Goal: Information Seeking & Learning: Learn about a topic

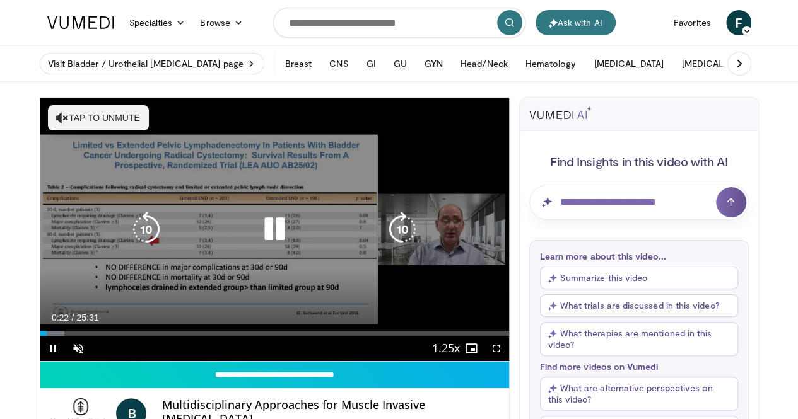
click at [48, 122] on button "Tap to unmute" at bounding box center [98, 117] width 101 height 25
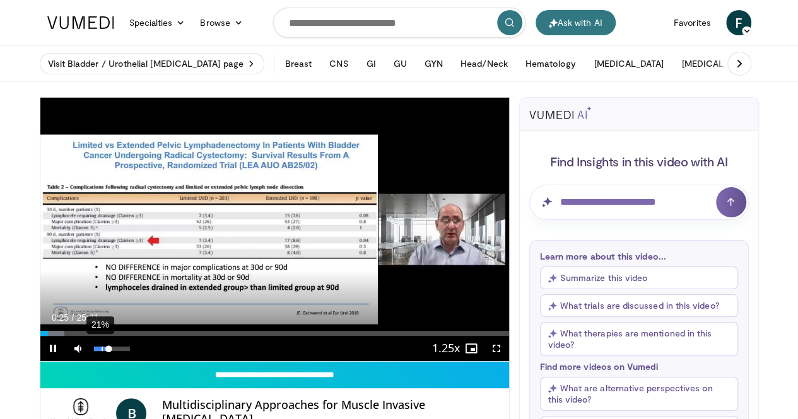
click at [94, 351] on div "21%" at bounding box center [112, 349] width 36 height 4
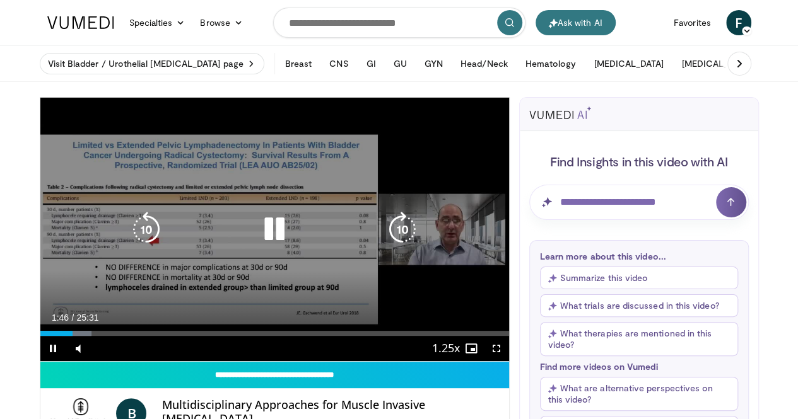
click at [407, 247] on icon "Video Player" at bounding box center [402, 229] width 35 height 35
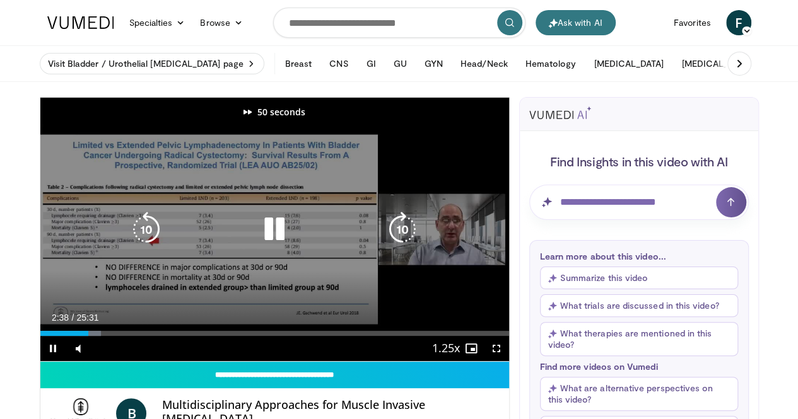
click at [407, 247] on icon "Video Player" at bounding box center [402, 229] width 35 height 35
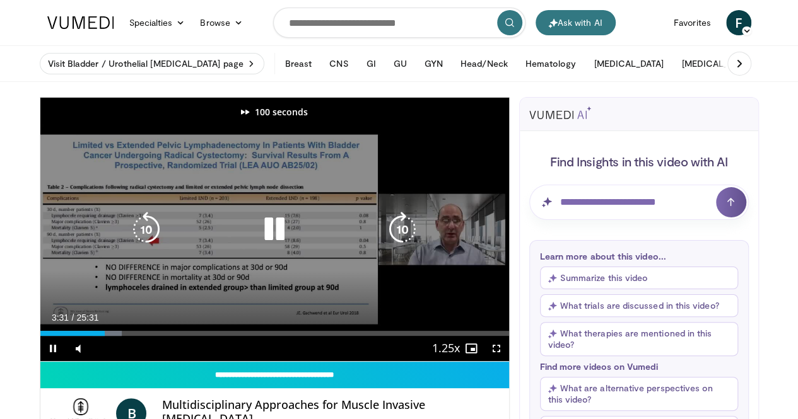
click at [407, 247] on icon "Video Player" at bounding box center [402, 229] width 35 height 35
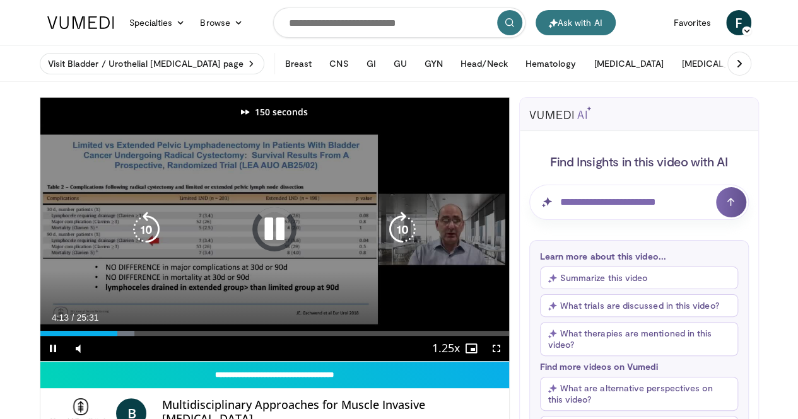
click at [407, 247] on icon "Video Player" at bounding box center [402, 229] width 35 height 35
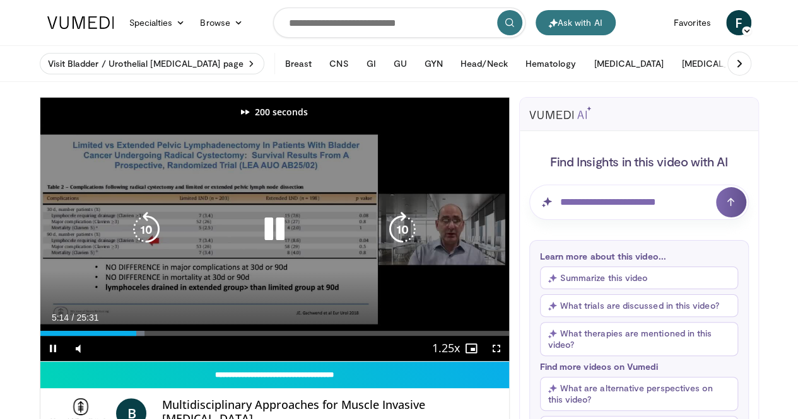
click at [407, 247] on icon "Video Player" at bounding box center [402, 229] width 35 height 35
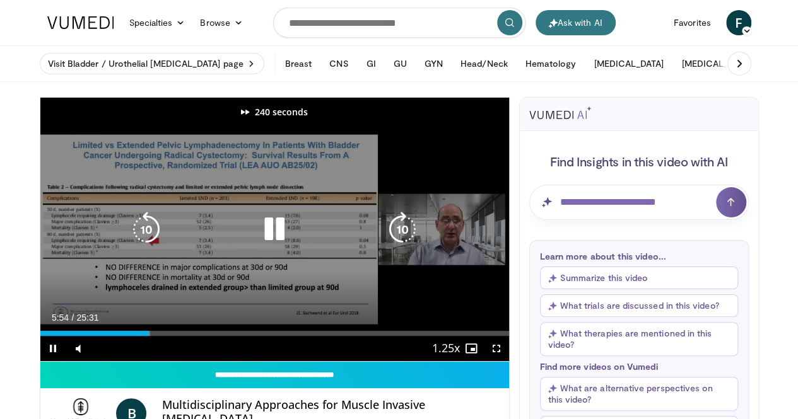
click at [407, 247] on icon "Video Player" at bounding box center [402, 229] width 35 height 35
click at [129, 242] on icon "Video Player" at bounding box center [146, 229] width 35 height 35
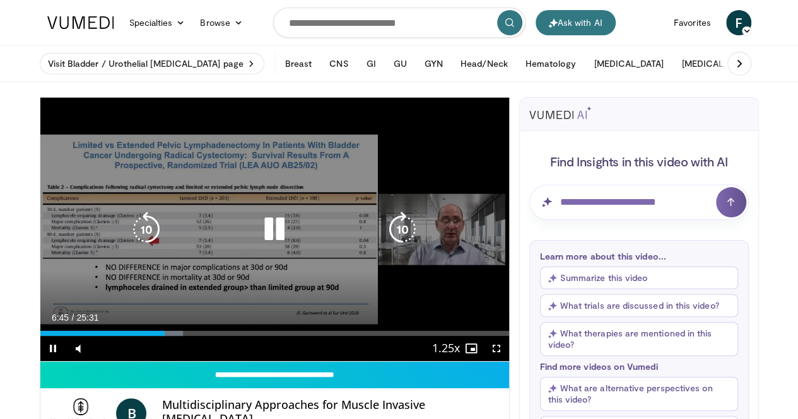
click at [129, 237] on icon "Video Player" at bounding box center [146, 229] width 35 height 35
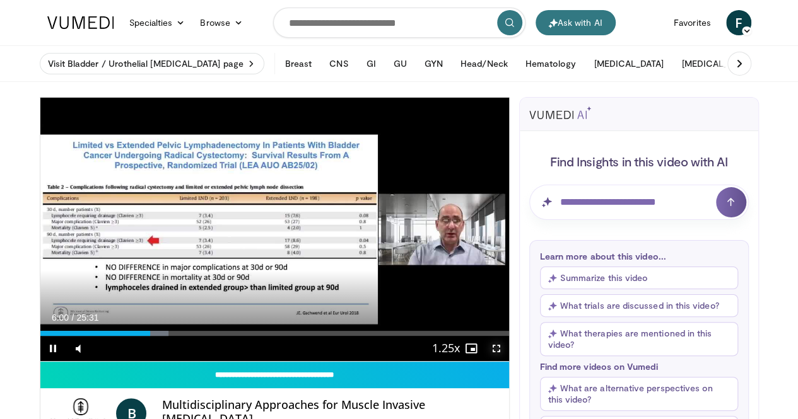
click at [505, 361] on span "Video Player" at bounding box center [496, 348] width 25 height 25
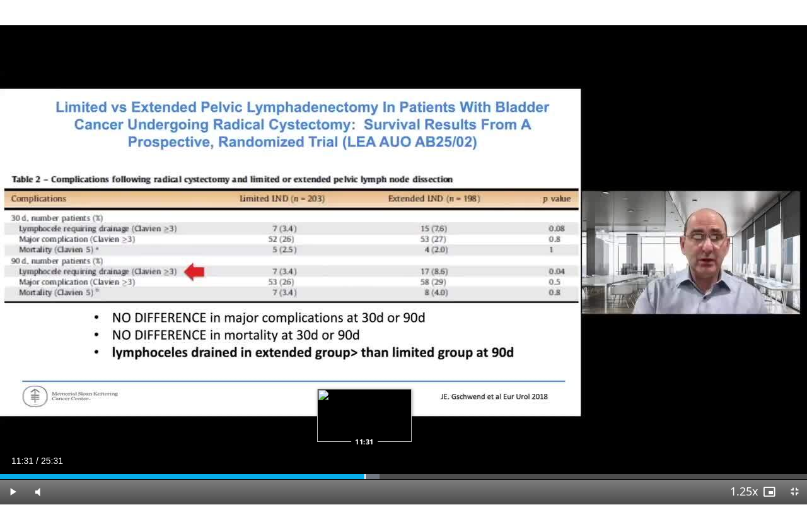
click at [365, 419] on div "Loaded : 47.05% 11:31 11:31" at bounding box center [403, 473] width 807 height 12
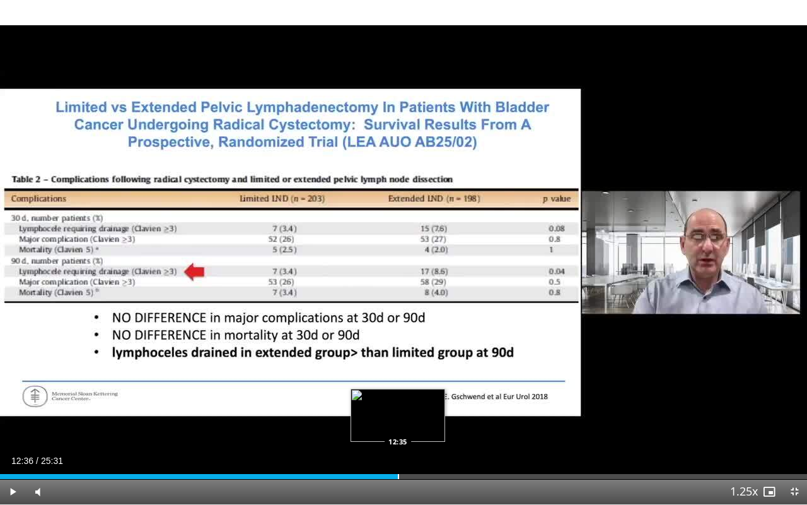
click at [399, 419] on div "Progress Bar" at bounding box center [398, 476] width 1 height 5
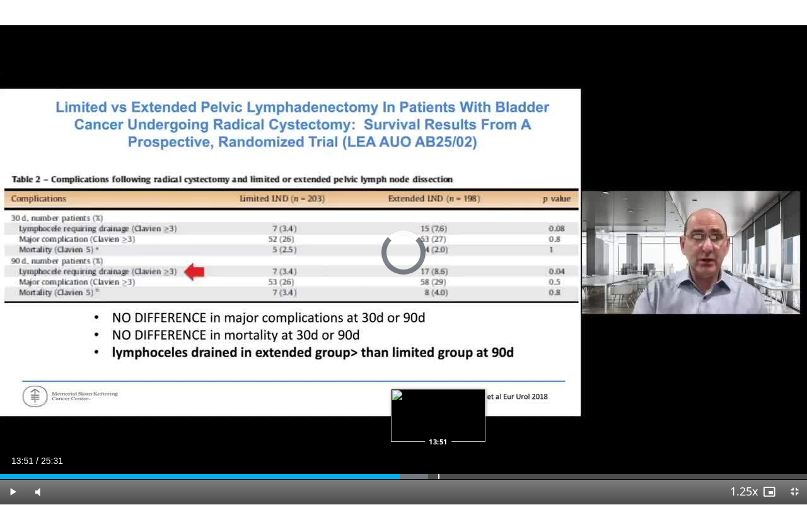
click at [438, 419] on div "Progress Bar" at bounding box center [438, 476] width 1 height 5
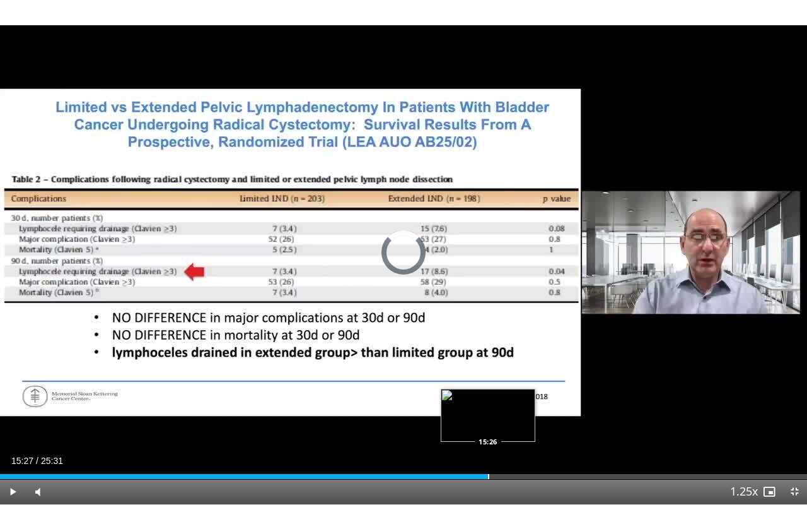
click at [488, 419] on div "Loaded : 58.81% 15:27 15:26" at bounding box center [403, 473] width 807 height 12
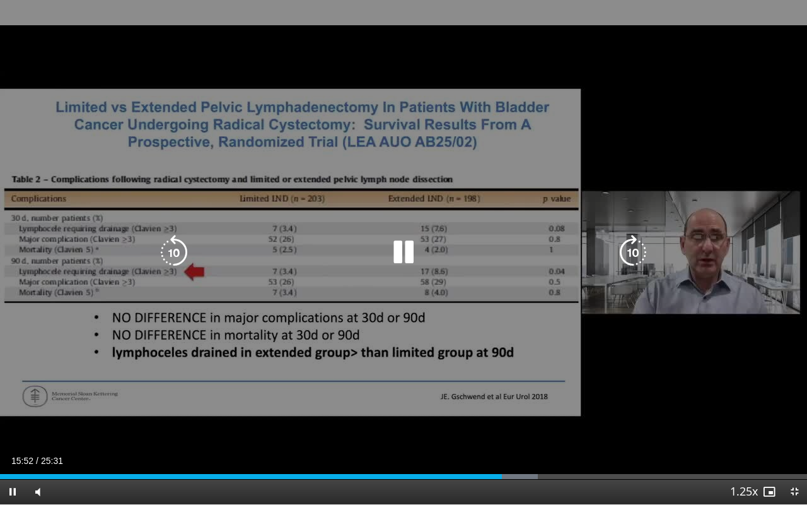
click at [412, 259] on icon "Video Player" at bounding box center [403, 252] width 35 height 35
click at [406, 256] on icon "Video Player" at bounding box center [403, 252] width 35 height 35
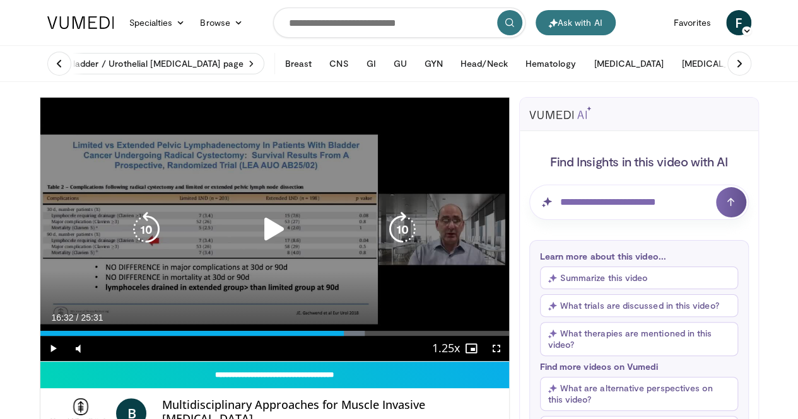
click at [129, 237] on icon "Video Player" at bounding box center [146, 229] width 35 height 35
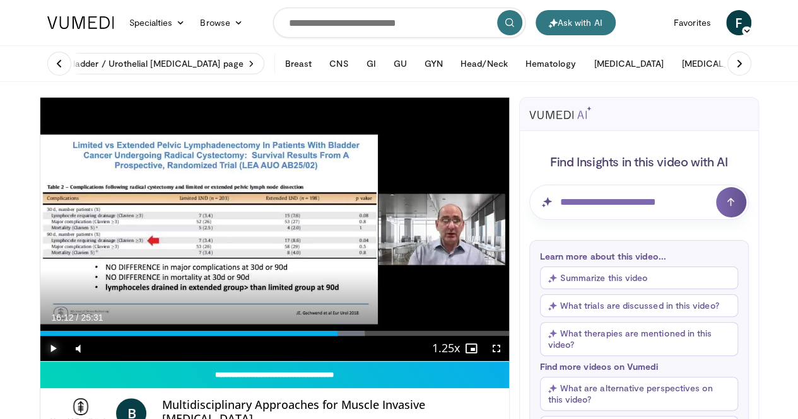
click at [40, 361] on span "Video Player" at bounding box center [52, 348] width 25 height 25
click at [508, 361] on span "Video Player" at bounding box center [496, 348] width 25 height 25
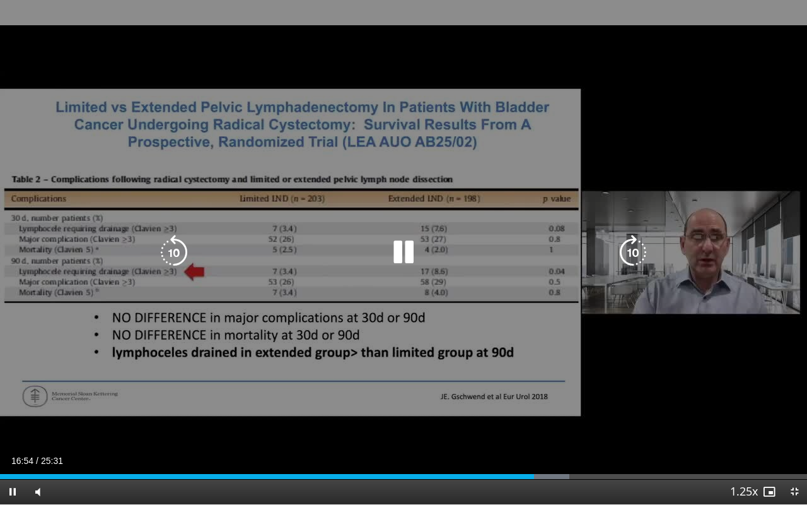
click at [397, 252] on icon "Video Player" at bounding box center [403, 252] width 35 height 35
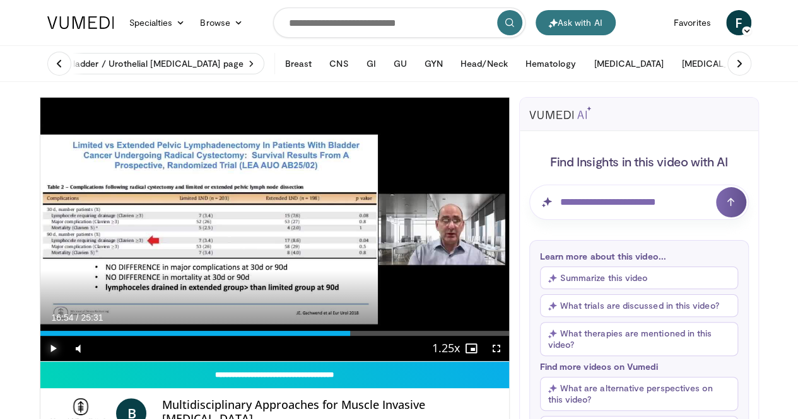
click at [40, 361] on span "Video Player" at bounding box center [52, 348] width 25 height 25
click at [503, 361] on span "Video Player" at bounding box center [496, 348] width 25 height 25
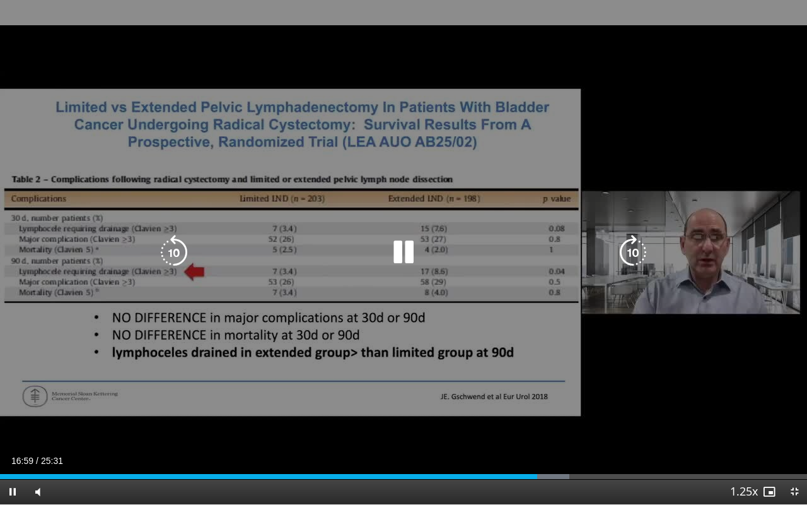
click at [178, 247] on icon "Video Player" at bounding box center [173, 252] width 35 height 35
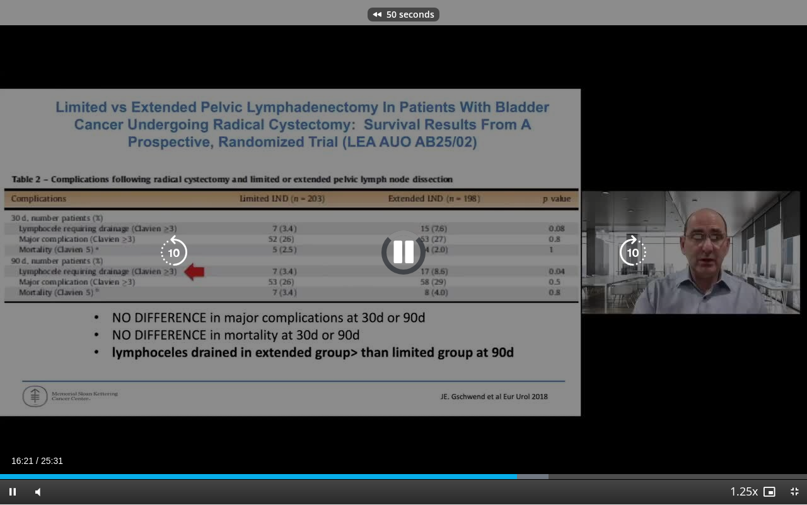
click at [178, 247] on icon "Video Player" at bounding box center [173, 252] width 35 height 35
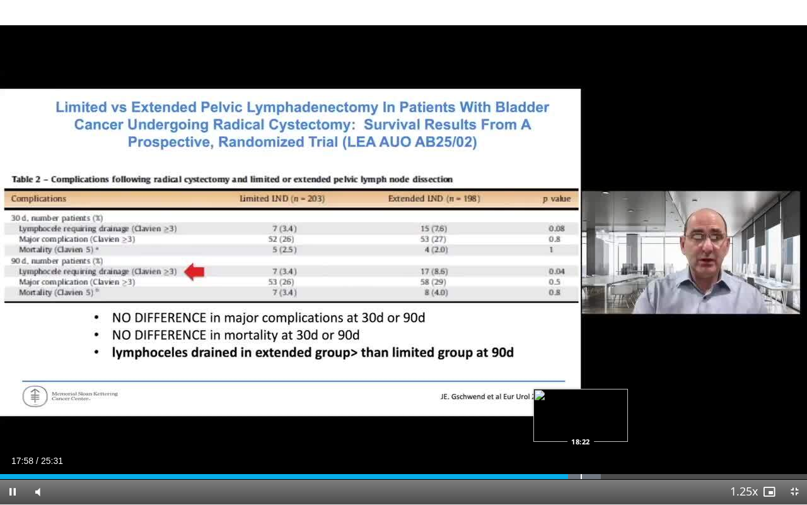
click at [581, 419] on div "Progress Bar" at bounding box center [581, 476] width 1 height 5
click at [598, 419] on div "Progress Bar" at bounding box center [598, 476] width 1 height 5
click at [630, 419] on div "Progress Bar" at bounding box center [630, 476] width 1 height 5
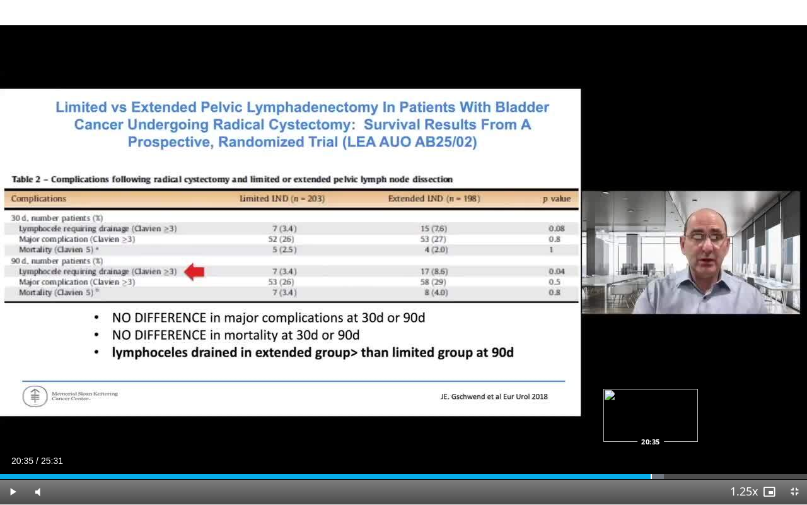
click at [651, 419] on div "Progress Bar" at bounding box center [651, 476] width 1 height 5
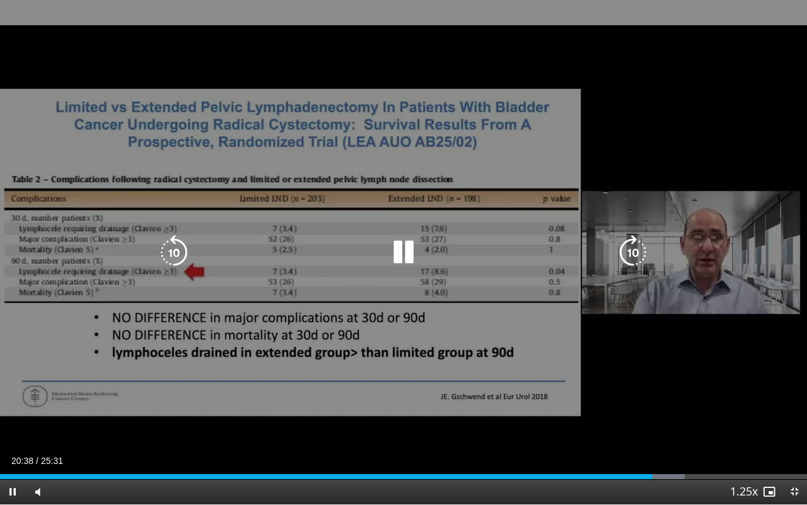
click at [669, 419] on div "Loaded : 84.83% 20:38 21:03" at bounding box center [403, 476] width 807 height 5
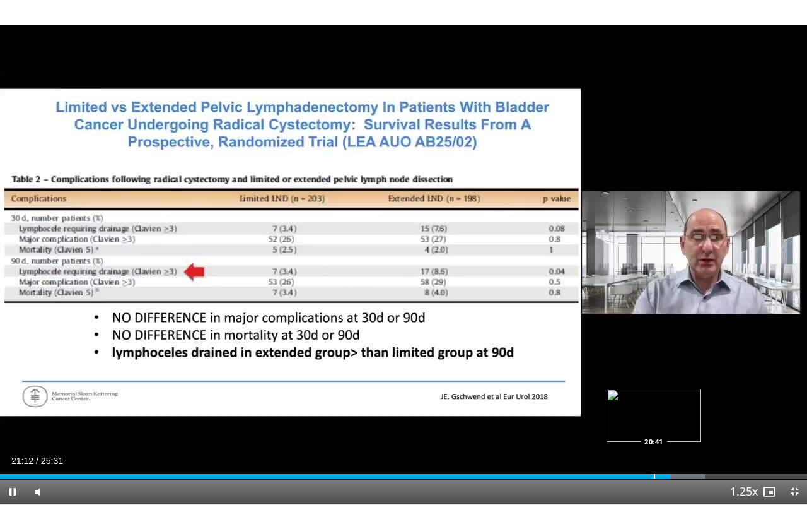
click at [653, 419] on video-js "**********" at bounding box center [403, 252] width 807 height 505
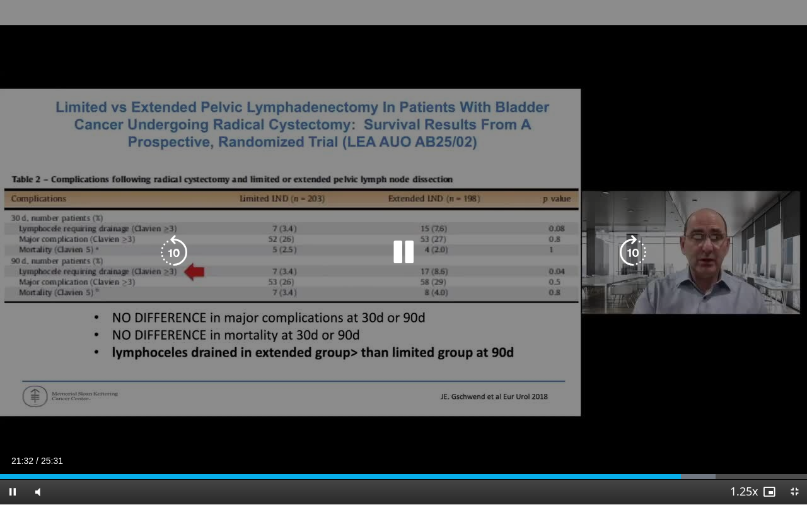
click at [628, 246] on icon "Video Player" at bounding box center [633, 252] width 35 height 35
click at [178, 254] on icon "Video Player" at bounding box center [173, 252] width 35 height 35
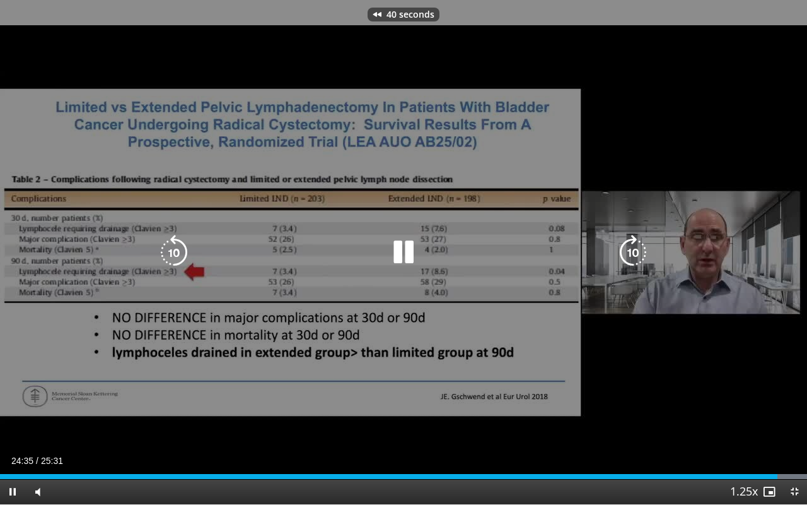
click at [178, 254] on icon "Video Player" at bounding box center [173, 252] width 35 height 35
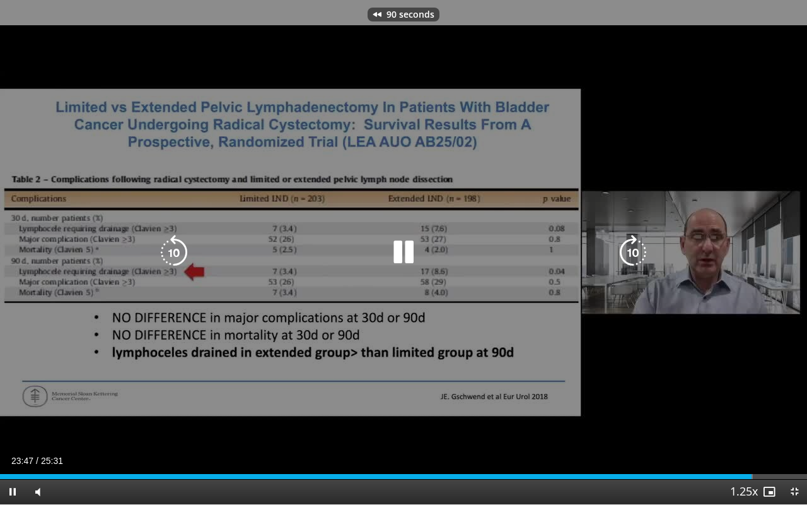
click at [178, 254] on icon "Video Player" at bounding box center [173, 252] width 35 height 35
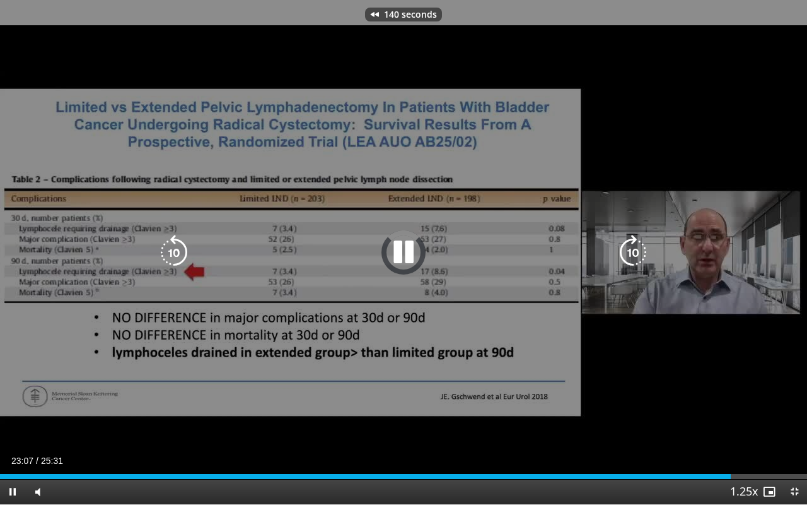
click at [178, 254] on icon "Video Player" at bounding box center [173, 252] width 35 height 35
click at [180, 248] on icon "Video Player" at bounding box center [173, 252] width 35 height 35
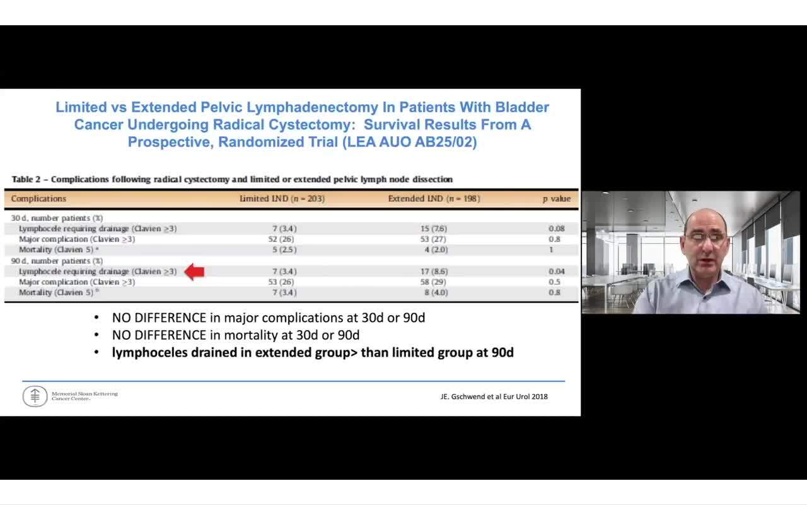
click at [180, 248] on div "30 seconds Tap to unmute" at bounding box center [403, 252] width 807 height 504
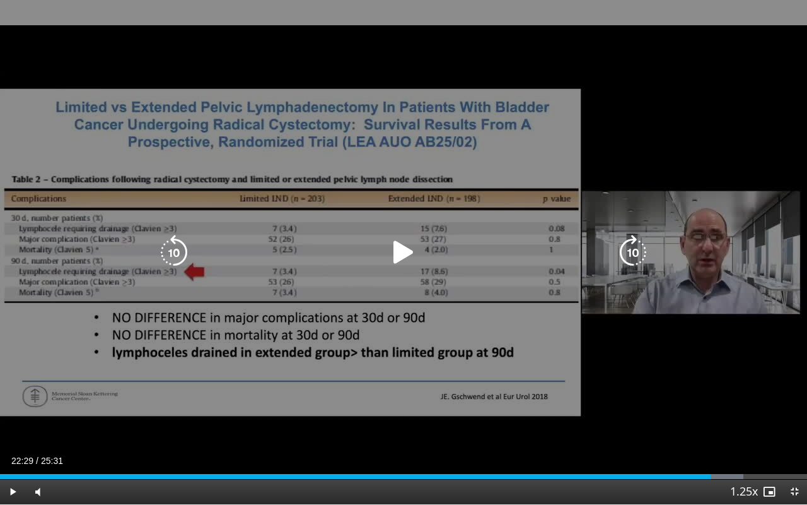
click at [180, 252] on icon "Video Player" at bounding box center [173, 252] width 35 height 35
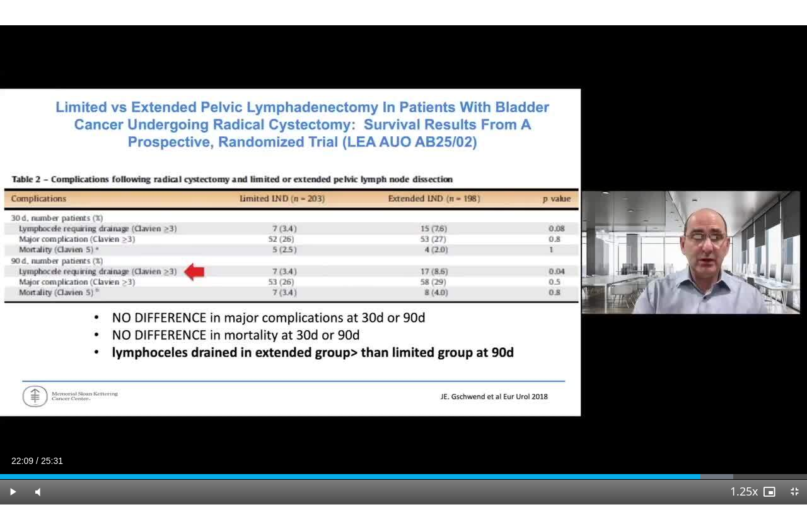
click at [180, 252] on div "20 seconds Tap to unmute" at bounding box center [403, 252] width 807 height 504
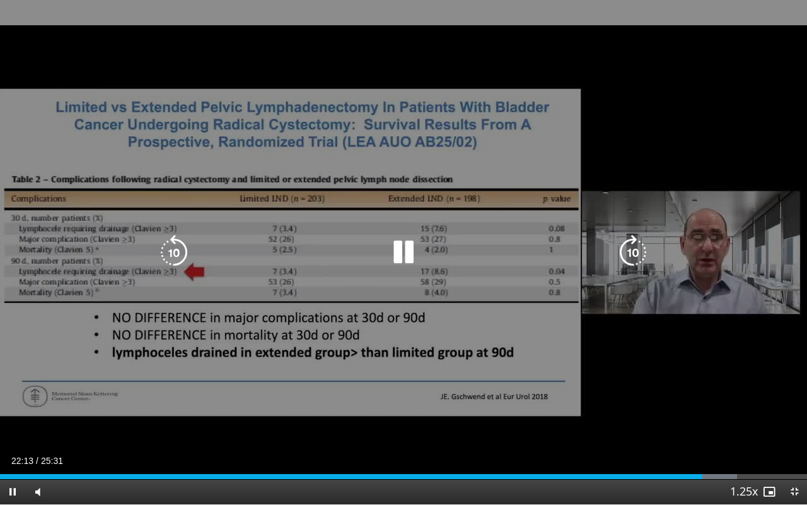
click at [178, 252] on icon "Video Player" at bounding box center [173, 252] width 35 height 35
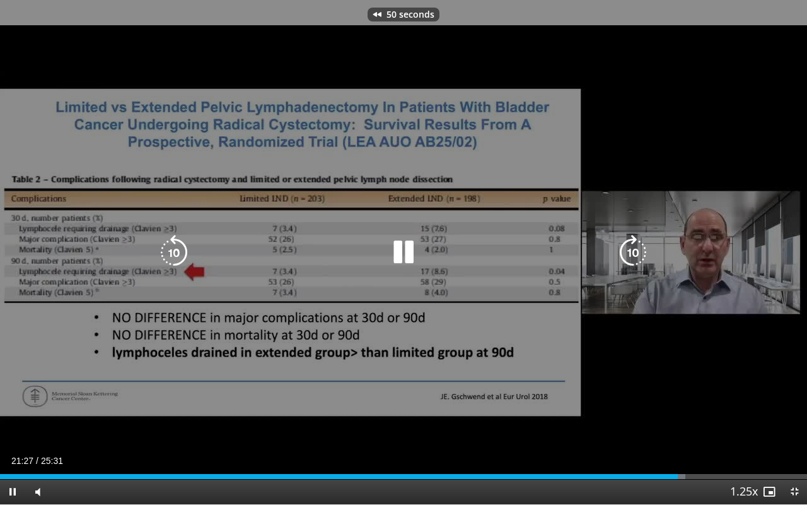
click at [178, 252] on icon "Video Player" at bounding box center [173, 252] width 35 height 35
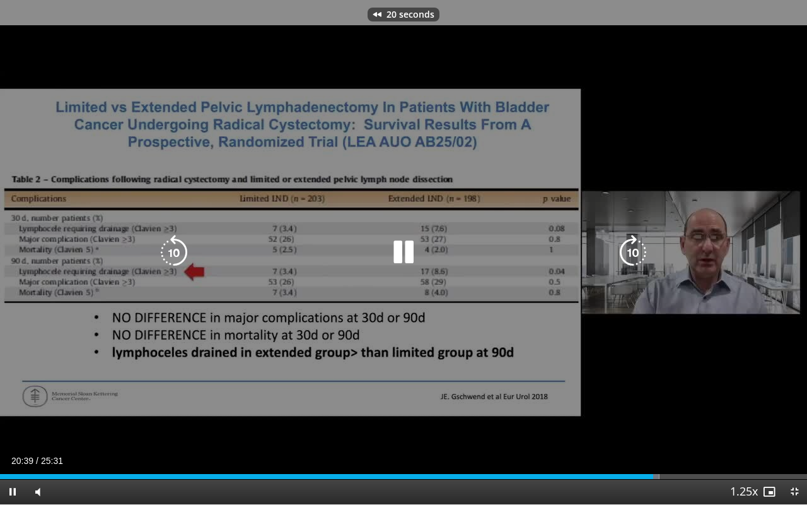
click at [178, 252] on icon "Video Player" at bounding box center [173, 252] width 35 height 35
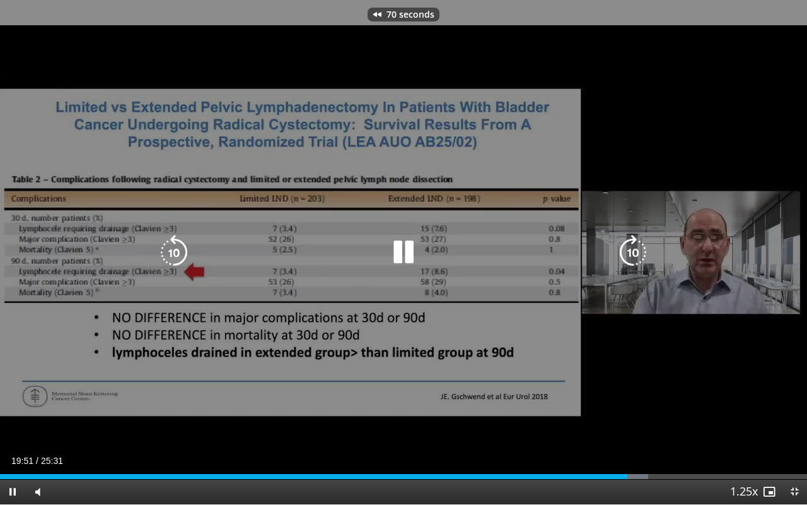
click at [178, 252] on icon "Video Player" at bounding box center [173, 252] width 35 height 35
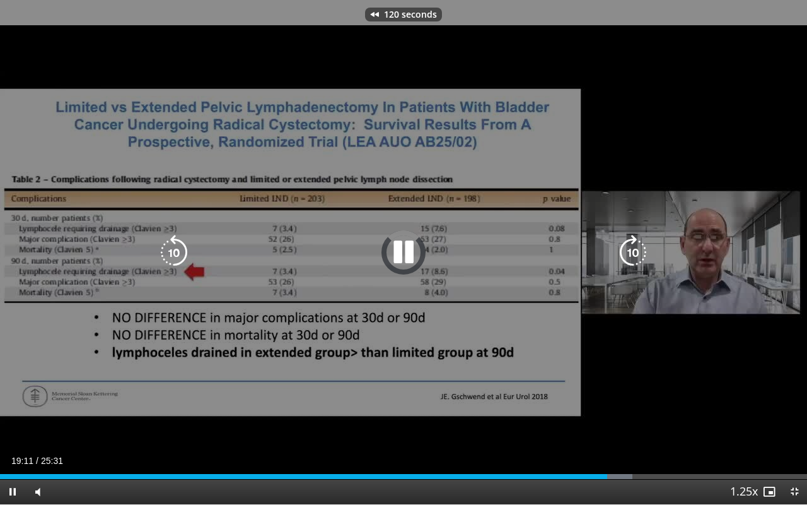
click at [178, 252] on icon "Video Player" at bounding box center [173, 252] width 35 height 35
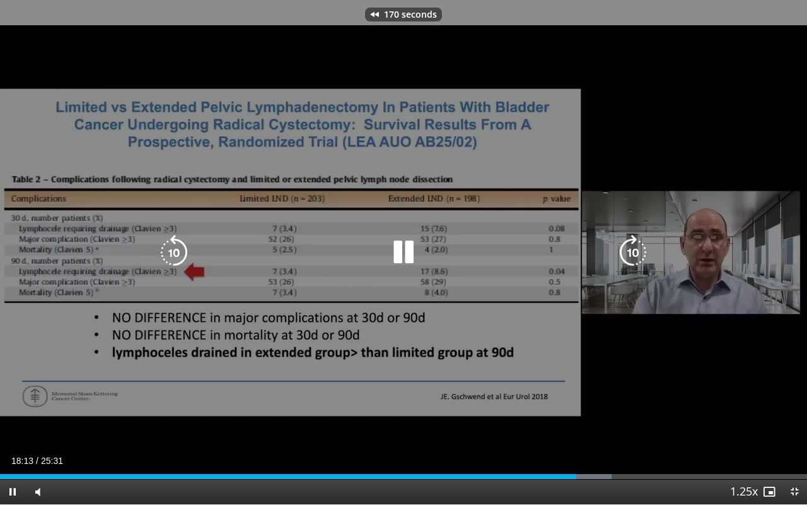
click at [178, 252] on icon "Video Player" at bounding box center [173, 252] width 35 height 35
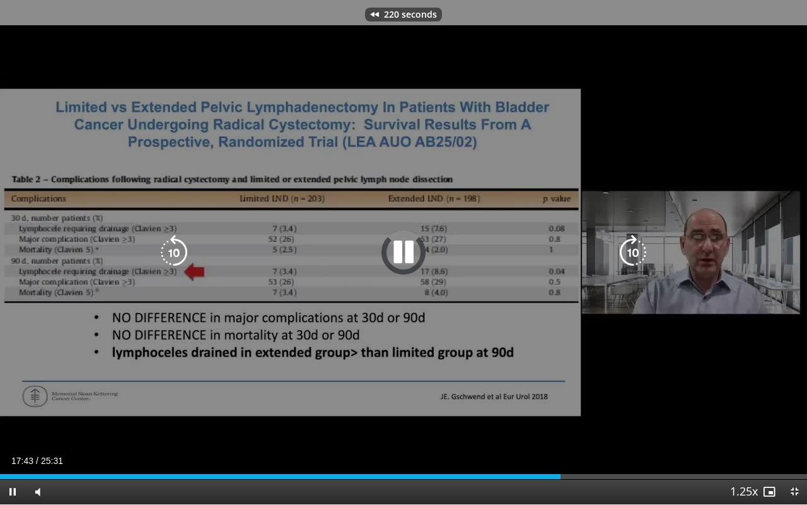
click at [178, 252] on icon "Video Player" at bounding box center [173, 252] width 35 height 35
click at [404, 255] on icon "Video Player" at bounding box center [403, 252] width 35 height 35
click at [175, 250] on icon "Video Player" at bounding box center [173, 252] width 35 height 35
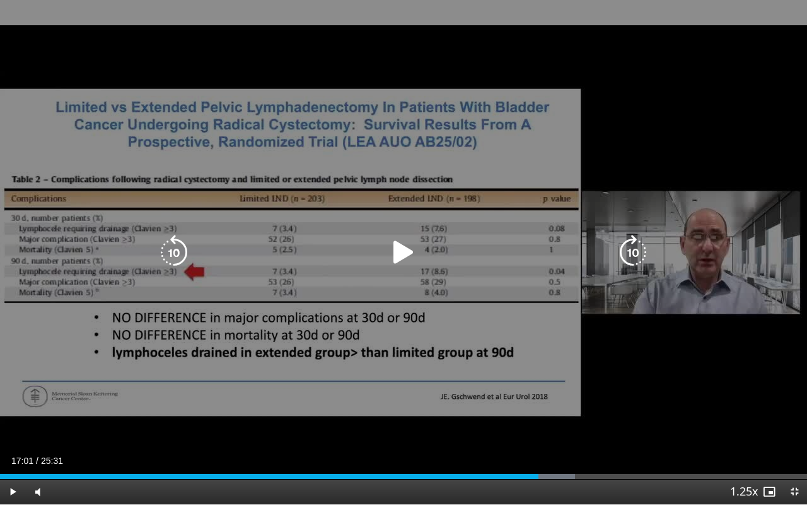
click at [175, 250] on icon "Video Player" at bounding box center [173, 252] width 35 height 35
click at [178, 253] on icon "Video Player" at bounding box center [173, 252] width 35 height 35
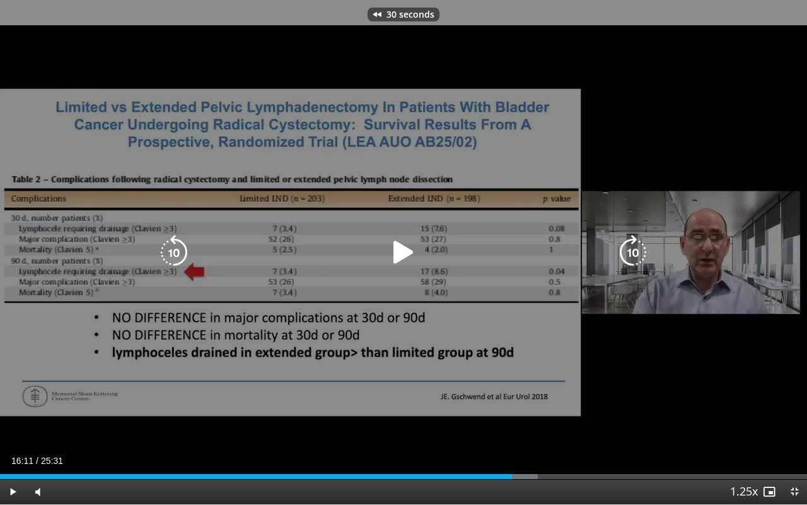
click at [178, 253] on icon "Video Player" at bounding box center [173, 252] width 35 height 35
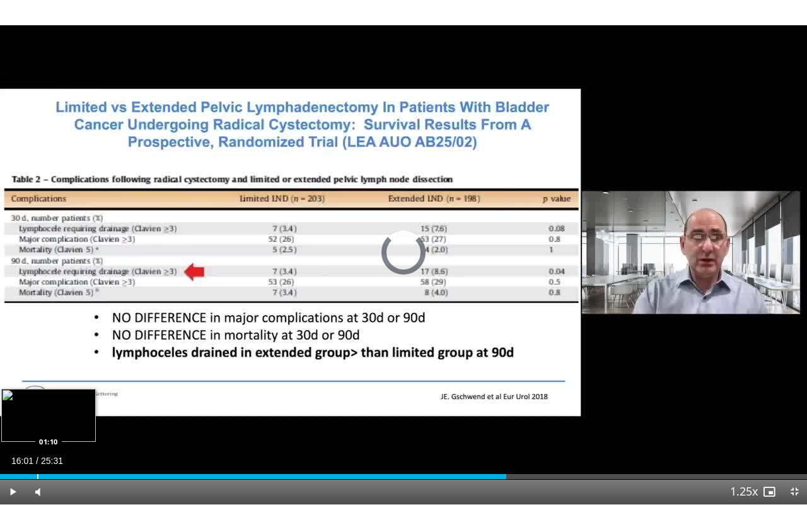
click at [37, 419] on div "Progress Bar" at bounding box center [37, 476] width 1 height 5
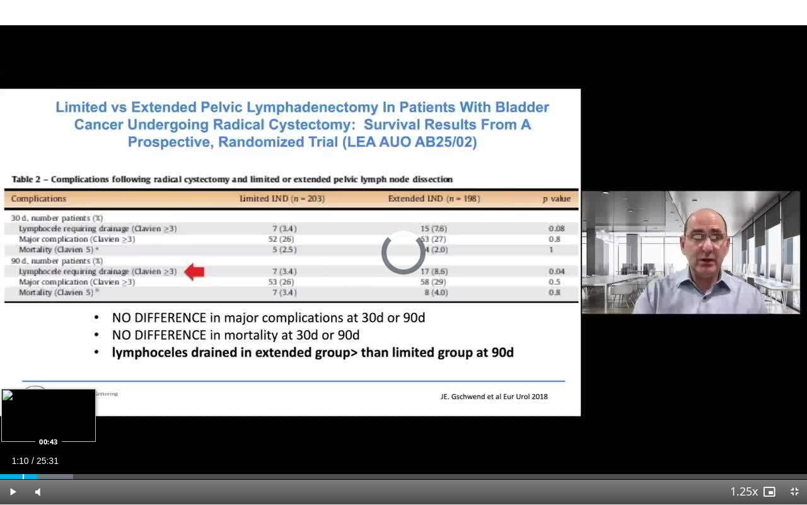
click at [23, 419] on div "Progress Bar" at bounding box center [23, 476] width 1 height 5
click at [15, 419] on div "Progress Bar" at bounding box center [15, 476] width 1 height 5
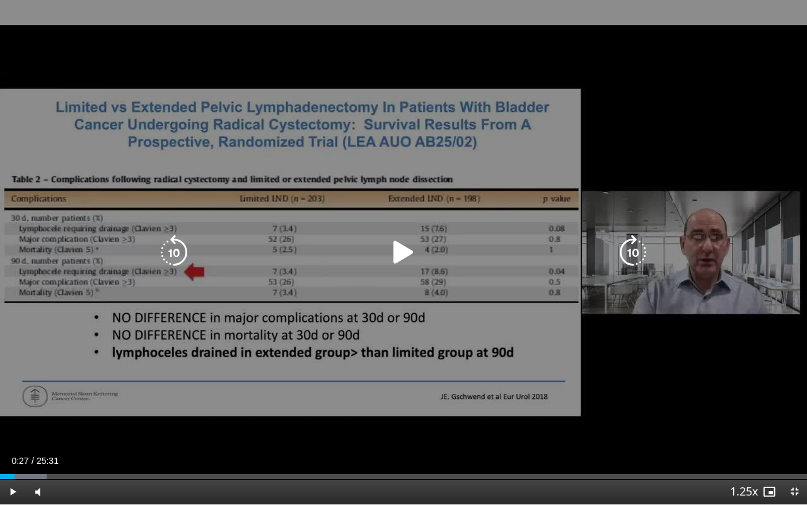
click at [396, 251] on icon "Video Player" at bounding box center [403, 252] width 35 height 35
click at [169, 246] on icon "Video Player" at bounding box center [173, 252] width 35 height 35
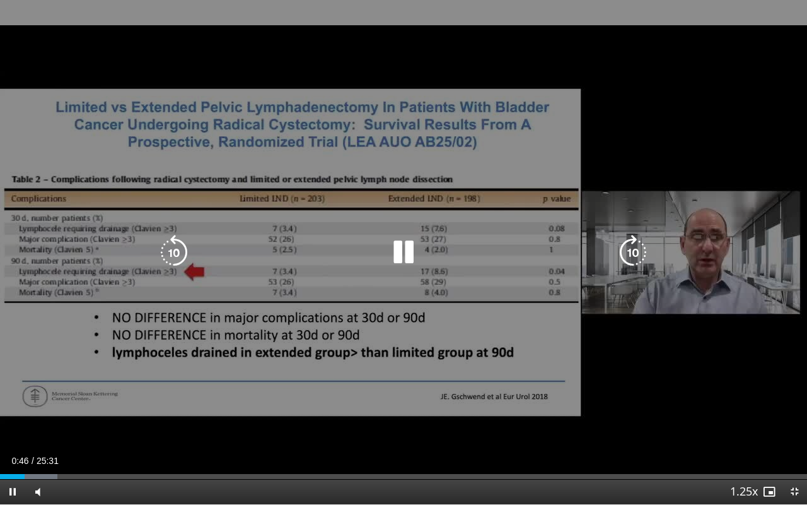
click at [169, 246] on icon "Video Player" at bounding box center [173, 252] width 35 height 35
click at [626, 256] on icon "Video Player" at bounding box center [633, 252] width 35 height 35
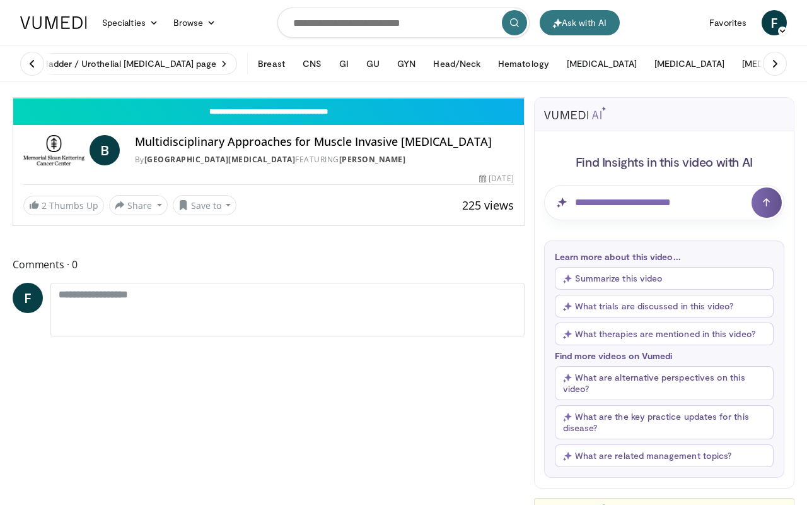
click at [146, 115] on icon "Video Player" at bounding box center [127, 97] width 35 height 35
click at [286, 115] on icon "Video Player" at bounding box center [268, 97] width 35 height 35
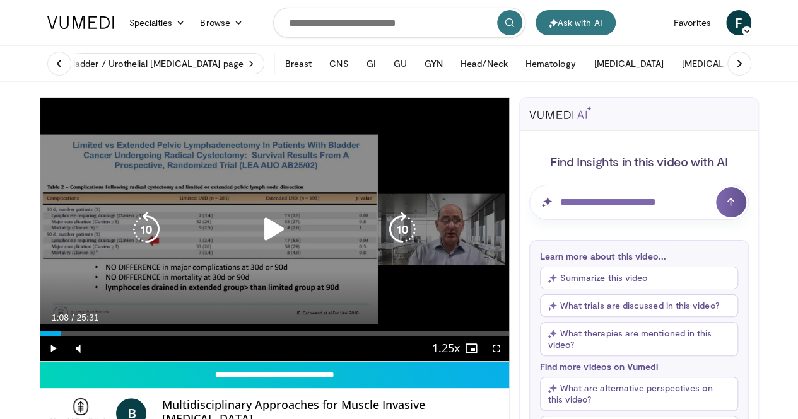
click at [129, 244] on icon "Video Player" at bounding box center [146, 229] width 35 height 35
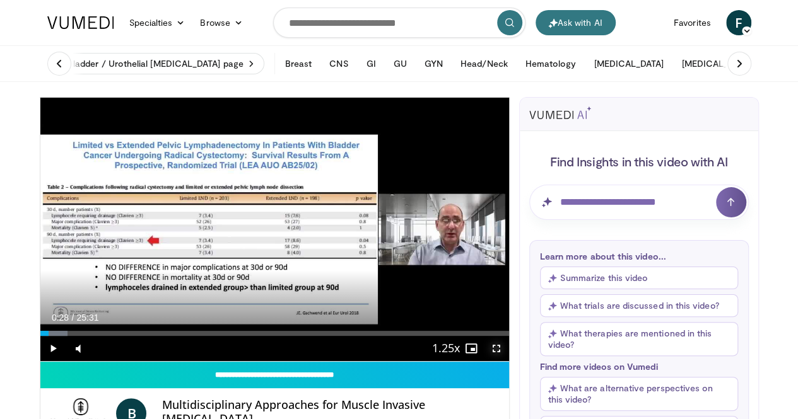
click at [503, 361] on span "Video Player" at bounding box center [496, 348] width 25 height 25
click at [40, 361] on span "Video Player" at bounding box center [52, 348] width 25 height 25
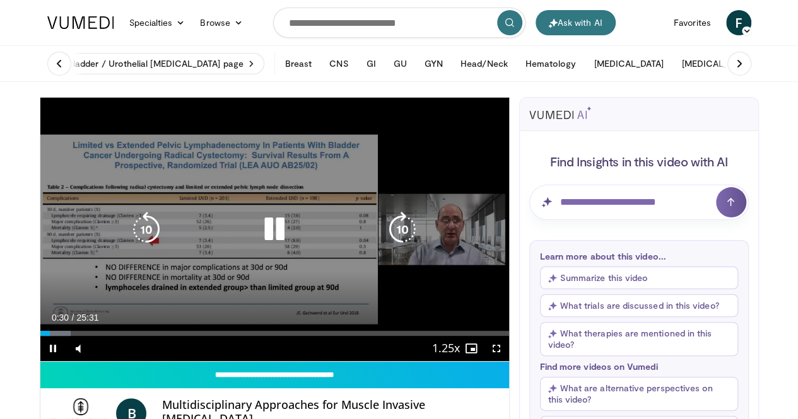
click at [402, 239] on icon "Video Player" at bounding box center [402, 229] width 35 height 35
click at [130, 232] on icon "Video Player" at bounding box center [146, 229] width 35 height 35
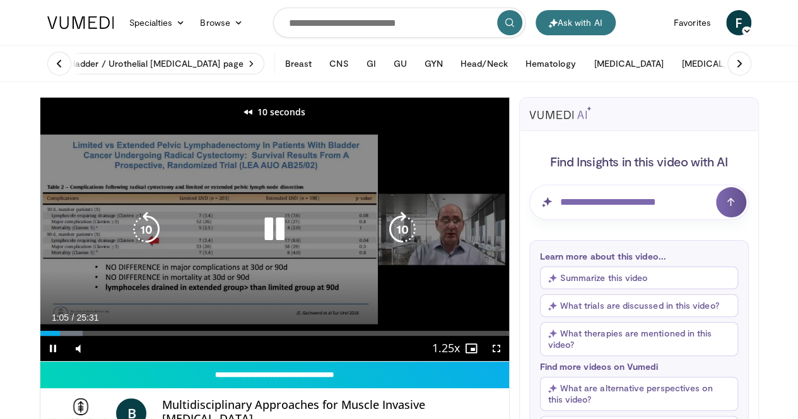
click at [130, 232] on icon "Video Player" at bounding box center [146, 229] width 35 height 35
click at [405, 235] on icon "Video Player" at bounding box center [402, 229] width 35 height 35
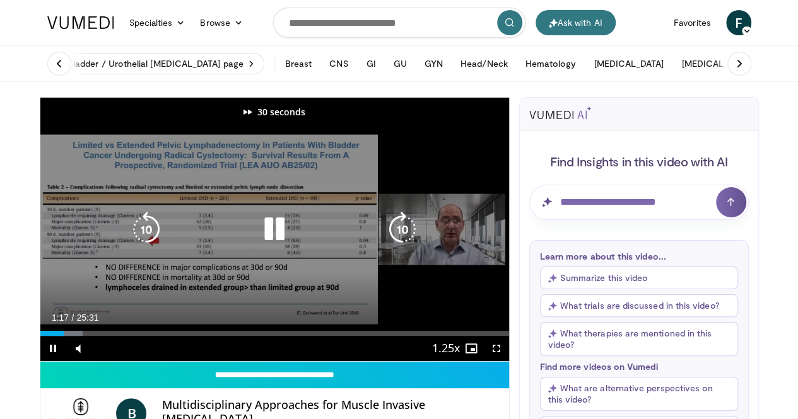
click at [405, 235] on icon "Video Player" at bounding box center [402, 229] width 35 height 35
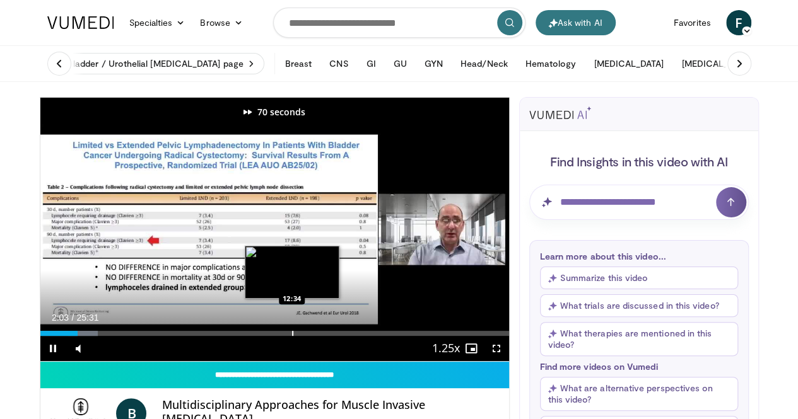
click at [292, 336] on div "Progress Bar" at bounding box center [292, 333] width 1 height 5
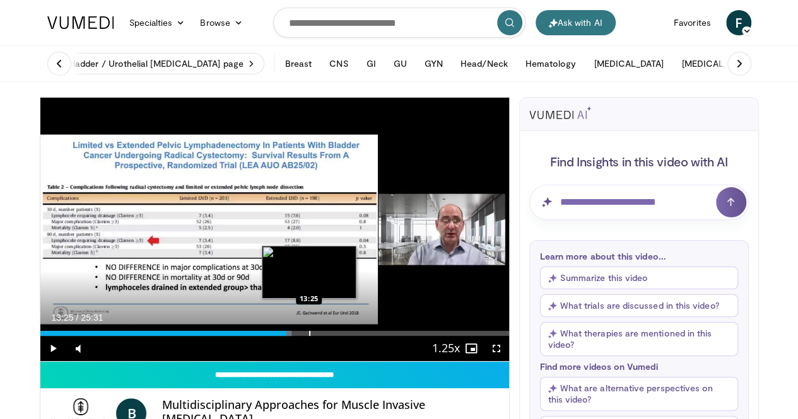
click at [309, 336] on div "Progress Bar" at bounding box center [309, 333] width 1 height 5
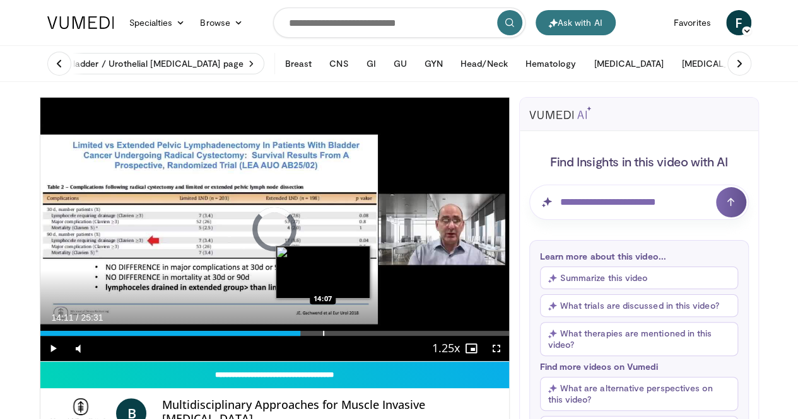
click at [323, 336] on div "Progress Bar" at bounding box center [323, 333] width 1 height 5
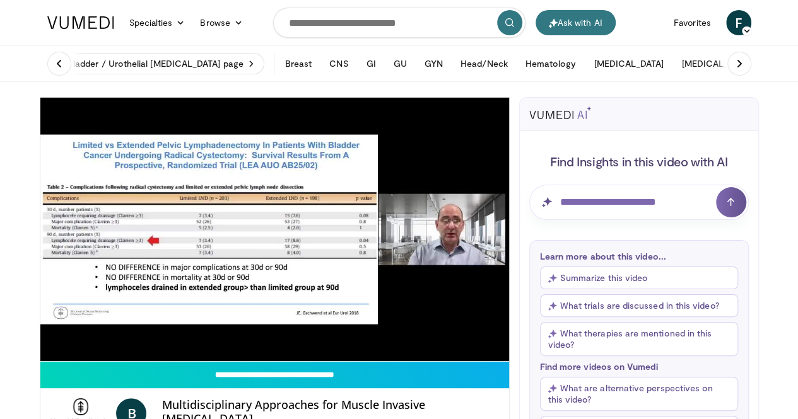
click at [291, 356] on div "70 seconds Tap to unmute" at bounding box center [274, 230] width 469 height 264
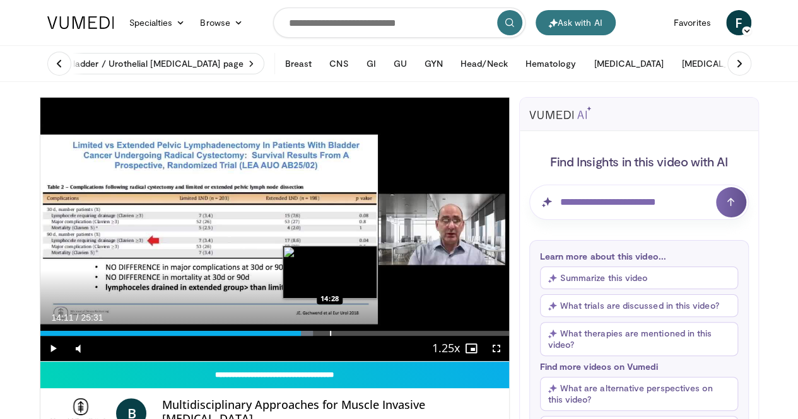
click at [330, 336] on div "Progress Bar" at bounding box center [330, 333] width 1 height 5
click at [342, 336] on div "Progress Bar" at bounding box center [342, 333] width 1 height 5
click at [349, 336] on div "Progress Bar" at bounding box center [349, 333] width 1 height 5
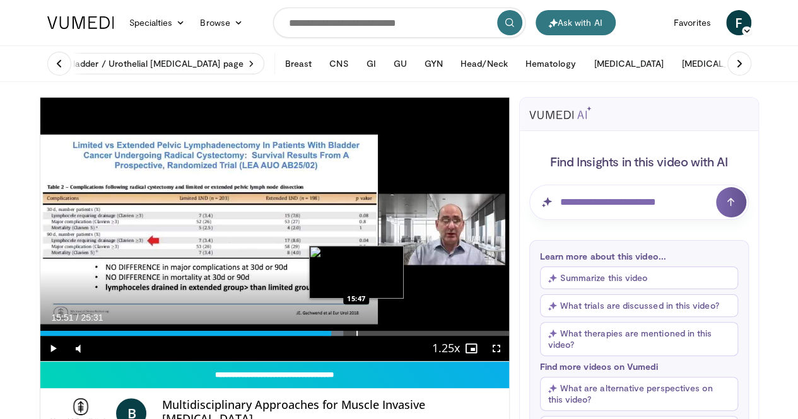
click at [325, 336] on div "Progress Bar" at bounding box center [332, 333] width 21 height 5
click at [367, 336] on div "Progress Bar" at bounding box center [367, 333] width 1 height 5
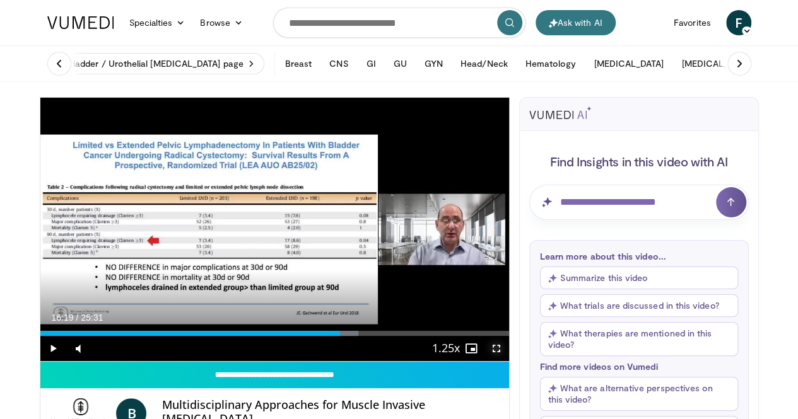
click at [503, 361] on span "Video Player" at bounding box center [496, 348] width 25 height 25
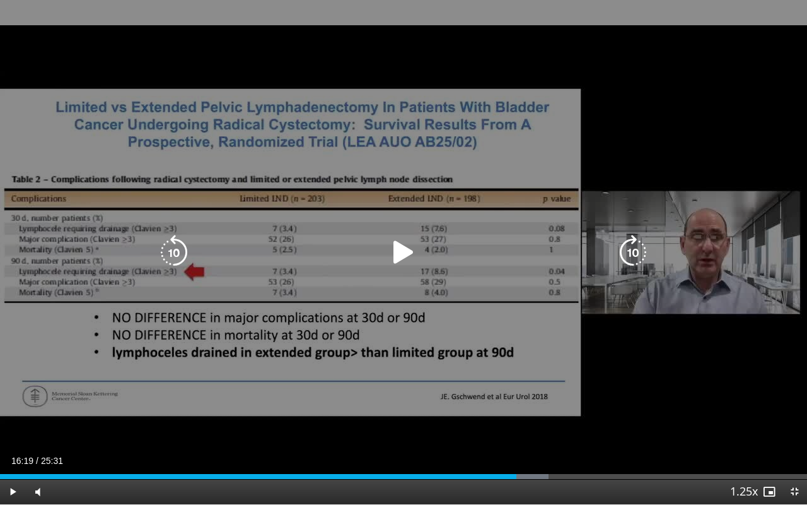
click at [177, 256] on icon "Video Player" at bounding box center [173, 252] width 35 height 35
click at [398, 260] on icon "Video Player" at bounding box center [403, 252] width 35 height 35
drag, startPoint x: 398, startPoint y: 260, endPoint x: 656, endPoint y: 356, distance: 275.2
click at [656, 356] on div "10 seconds Tap to unmute" at bounding box center [403, 252] width 807 height 504
click at [401, 249] on icon "Video Player" at bounding box center [403, 252] width 35 height 35
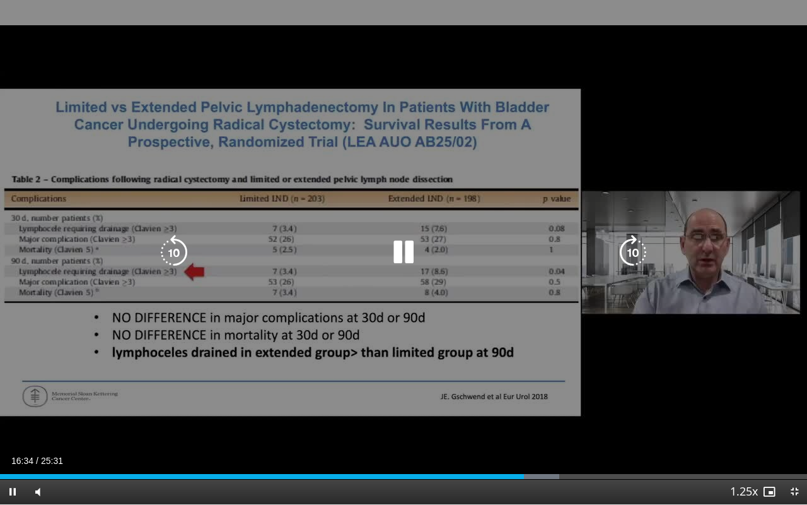
click at [416, 248] on icon "Video Player" at bounding box center [403, 252] width 35 height 35
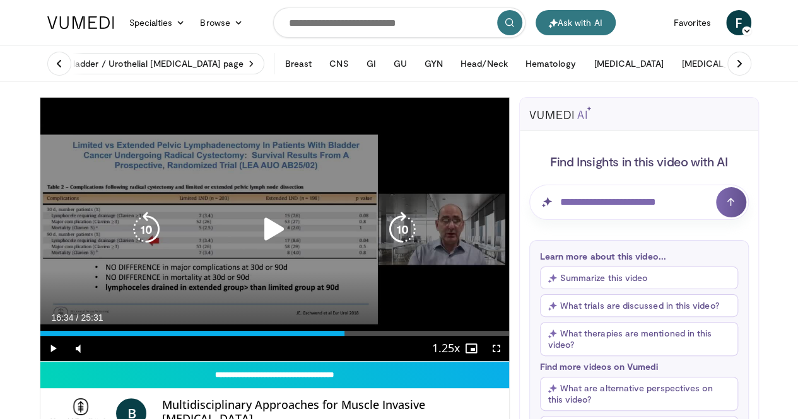
click at [257, 245] on icon "Video Player" at bounding box center [274, 229] width 35 height 35
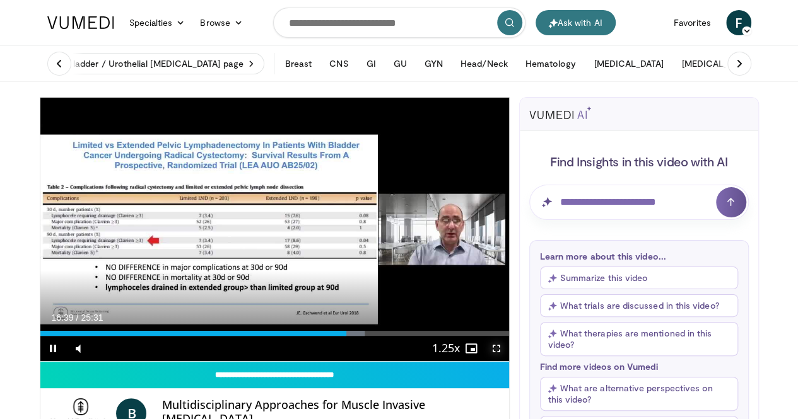
click at [507, 361] on span "Video Player" at bounding box center [496, 348] width 25 height 25
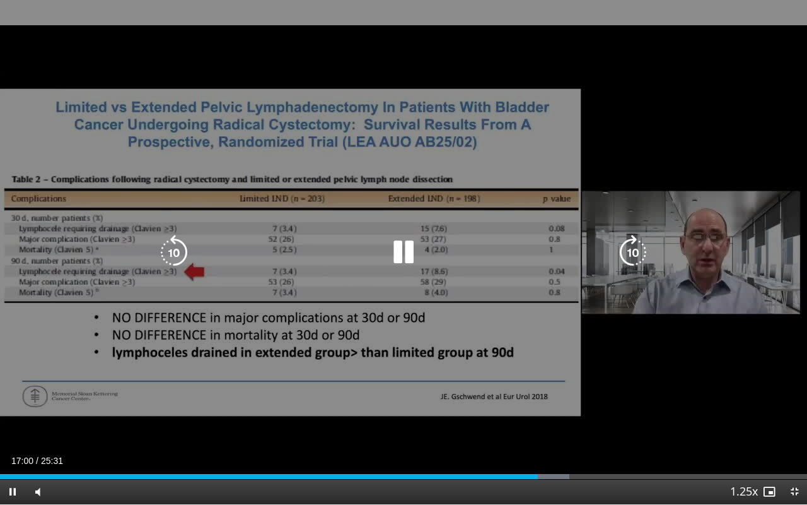
click at [400, 255] on icon "Video Player" at bounding box center [403, 252] width 35 height 35
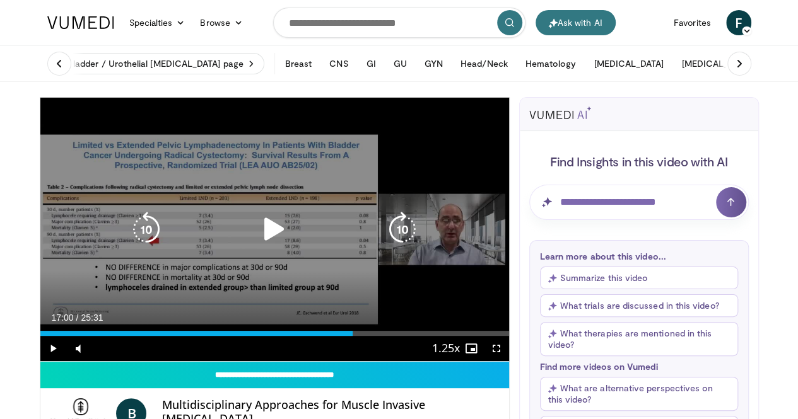
click at [129, 242] on icon "Video Player" at bounding box center [146, 229] width 35 height 35
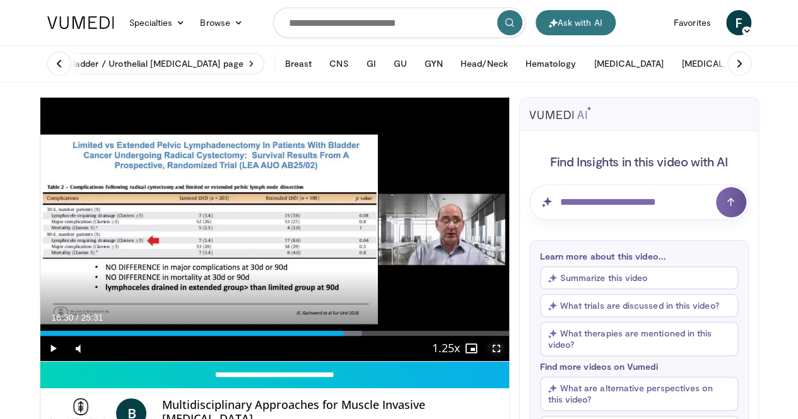
click at [506, 361] on span "Video Player" at bounding box center [496, 348] width 25 height 25
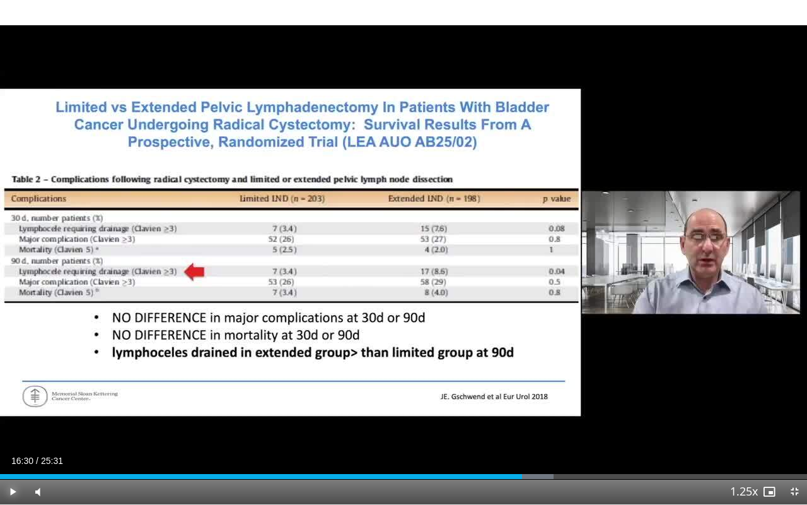
click at [9, 488] on span "Video Player" at bounding box center [12, 491] width 25 height 25
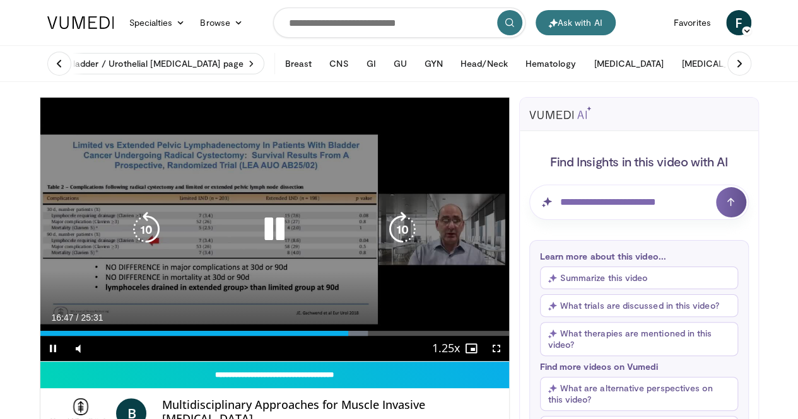
click at [257, 242] on icon "Video Player" at bounding box center [274, 229] width 35 height 35
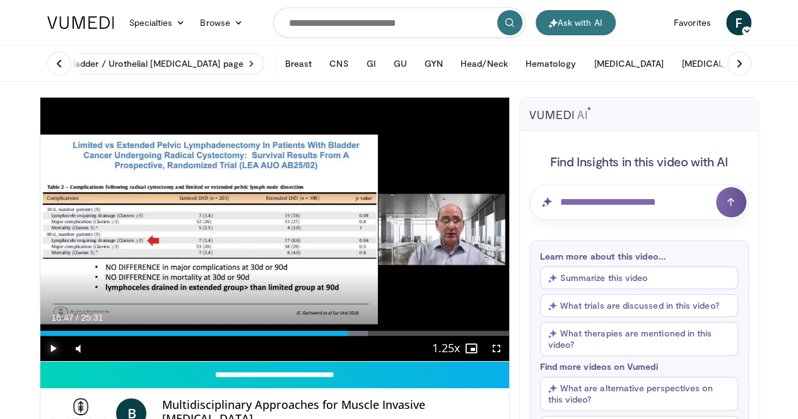
click at [40, 361] on span "Video Player" at bounding box center [52, 348] width 25 height 25
click at [505, 361] on span "Video Player" at bounding box center [496, 348] width 25 height 25
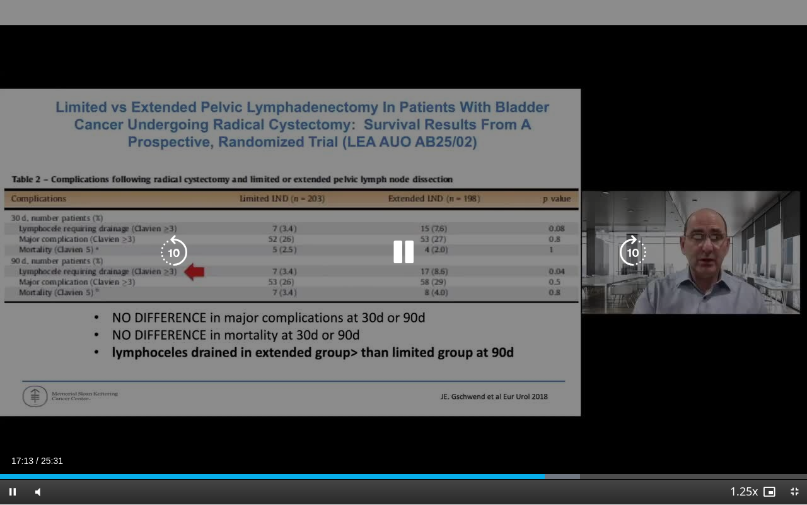
click at [179, 257] on icon "Video Player" at bounding box center [173, 252] width 35 height 35
click at [411, 248] on icon "Video Player" at bounding box center [403, 252] width 35 height 35
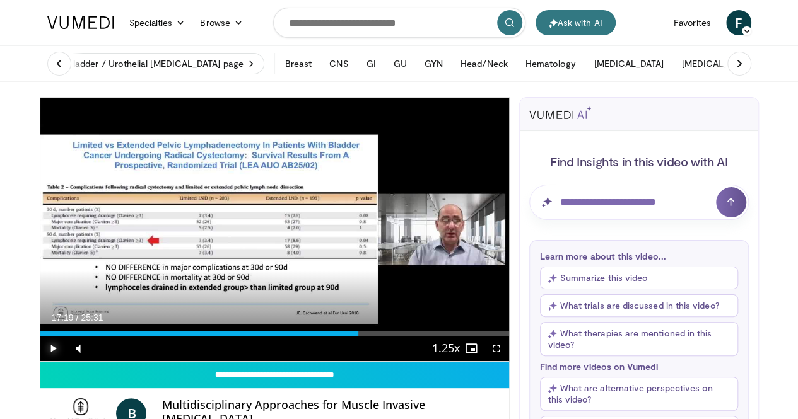
click at [40, 361] on span "Video Player" at bounding box center [52, 348] width 25 height 25
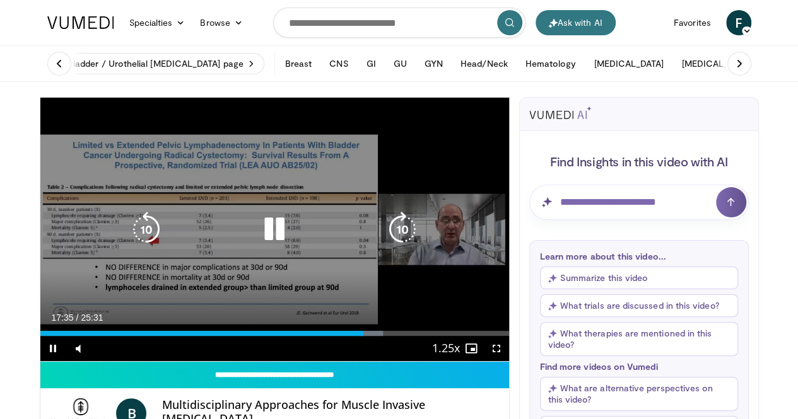
click at [129, 247] on icon "Video Player" at bounding box center [146, 229] width 35 height 35
click at [135, 244] on icon "Video Player" at bounding box center [146, 229] width 35 height 35
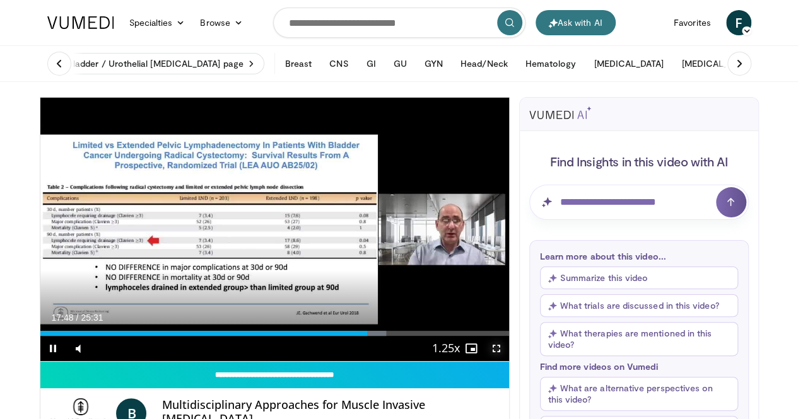
click at [507, 361] on span "Video Player" at bounding box center [496, 348] width 25 height 25
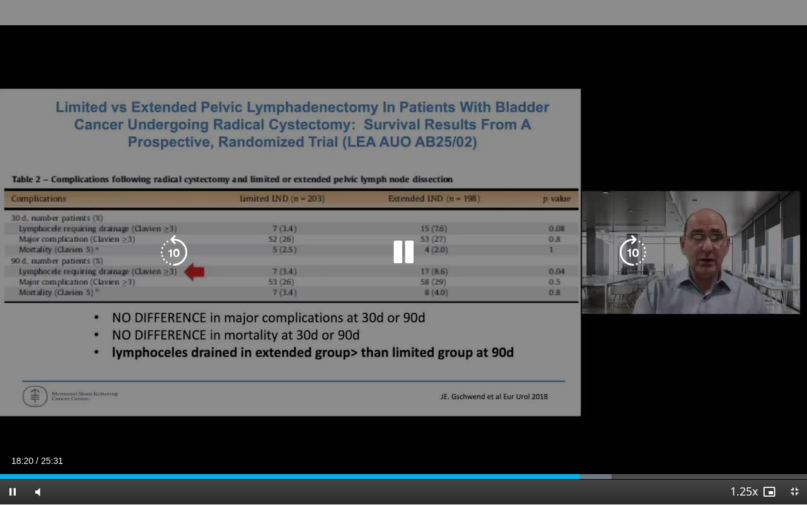
click at [400, 260] on icon "Video Player" at bounding box center [403, 252] width 35 height 35
click at [399, 250] on icon "Video Player" at bounding box center [403, 252] width 35 height 35
click at [626, 251] on icon "Video Player" at bounding box center [633, 252] width 35 height 35
click at [626, 247] on icon "Video Player" at bounding box center [633, 252] width 35 height 35
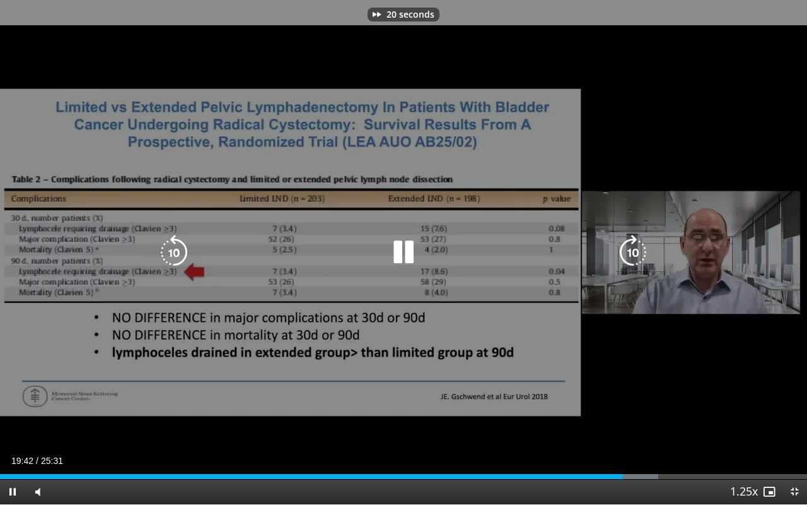
click at [626, 247] on icon "Video Player" at bounding box center [633, 252] width 35 height 35
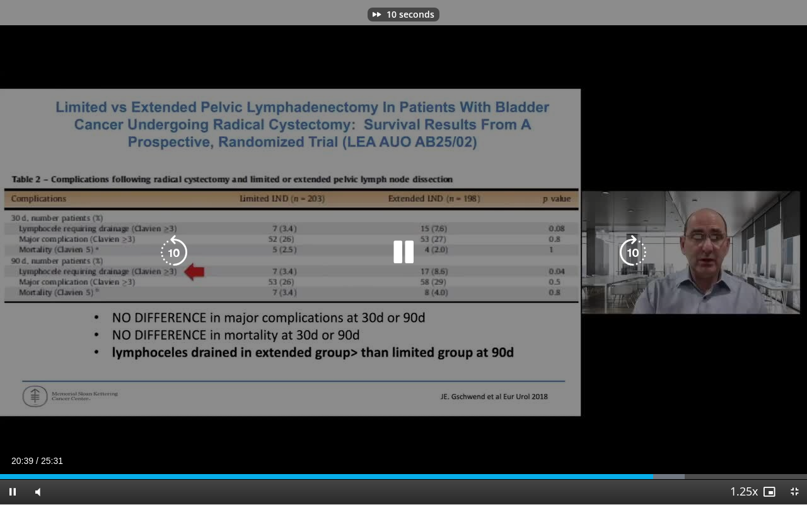
click at [626, 247] on icon "Video Player" at bounding box center [633, 252] width 35 height 35
click at [404, 259] on icon "Video Player" at bounding box center [403, 252] width 35 height 35
click at [175, 259] on icon "Video Player" at bounding box center [173, 252] width 35 height 35
click at [405, 250] on icon "Video Player" at bounding box center [403, 252] width 35 height 35
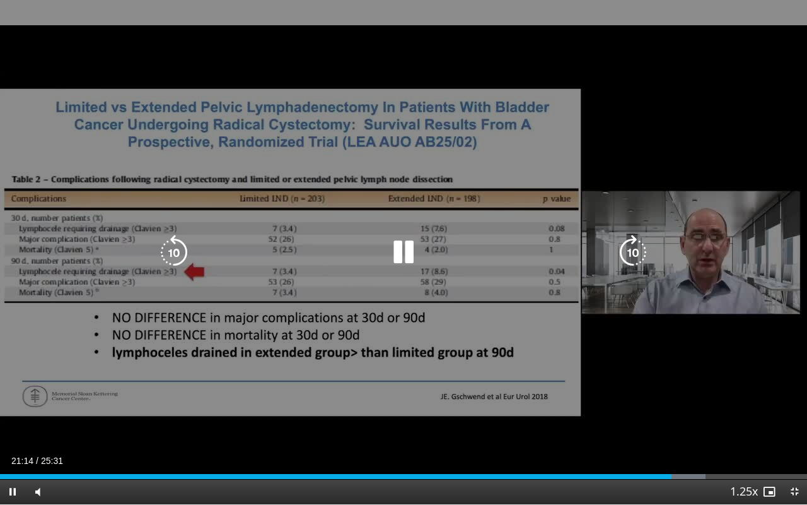
click at [637, 247] on icon "Video Player" at bounding box center [633, 252] width 35 height 35
click at [628, 248] on icon "Video Player" at bounding box center [633, 252] width 35 height 35
click at [183, 248] on icon "Video Player" at bounding box center [173, 252] width 35 height 35
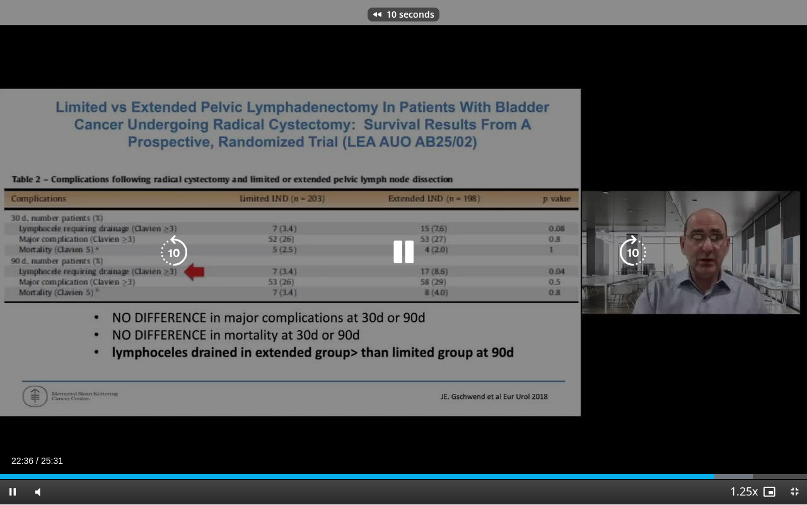
click at [183, 248] on icon "Video Player" at bounding box center [173, 252] width 35 height 35
click at [183, 247] on icon "Video Player" at bounding box center [173, 252] width 35 height 35
click at [398, 245] on icon "Video Player" at bounding box center [403, 252] width 35 height 35
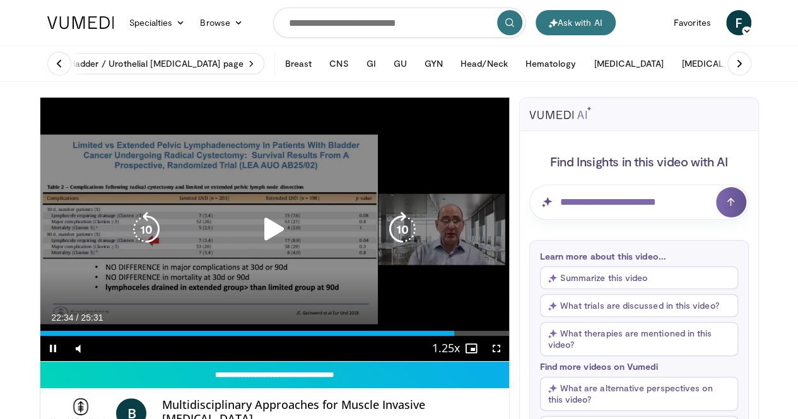
click at [259, 247] on icon "Video Player" at bounding box center [274, 229] width 35 height 35
click at [131, 244] on icon "Video Player" at bounding box center [146, 229] width 35 height 35
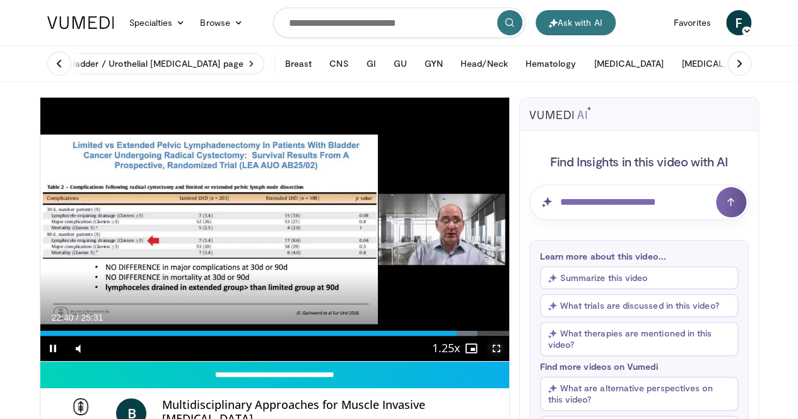
click at [505, 361] on span "Video Player" at bounding box center [496, 348] width 25 height 25
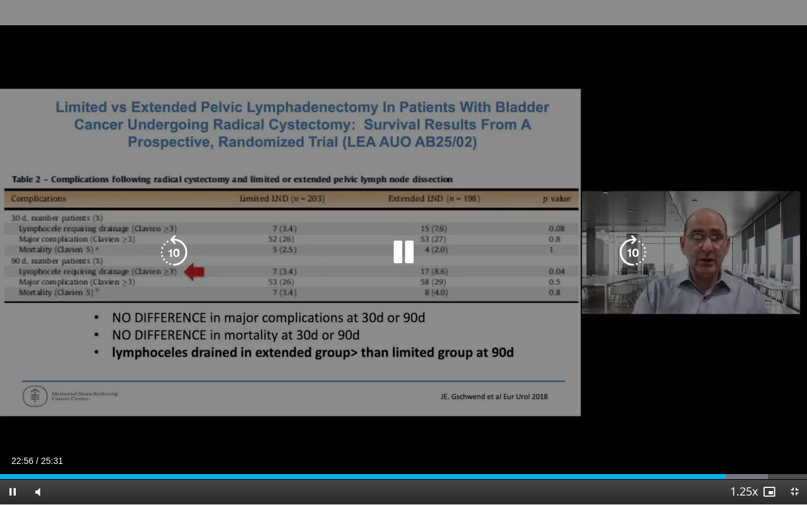
click at [407, 245] on icon "Video Player" at bounding box center [403, 252] width 35 height 35
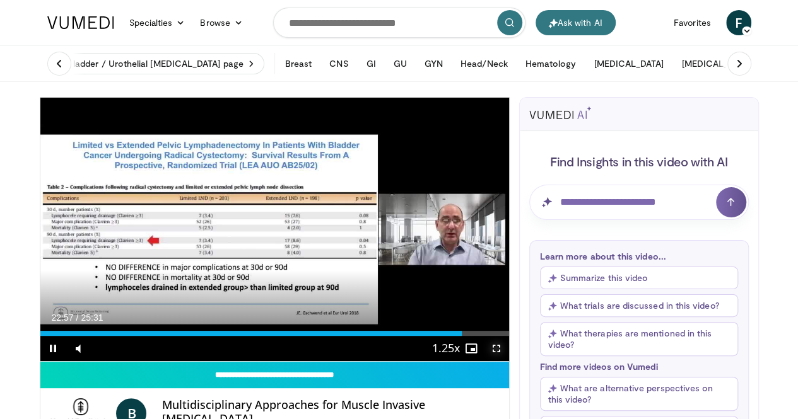
click at [509, 361] on span "Video Player" at bounding box center [496, 348] width 25 height 25
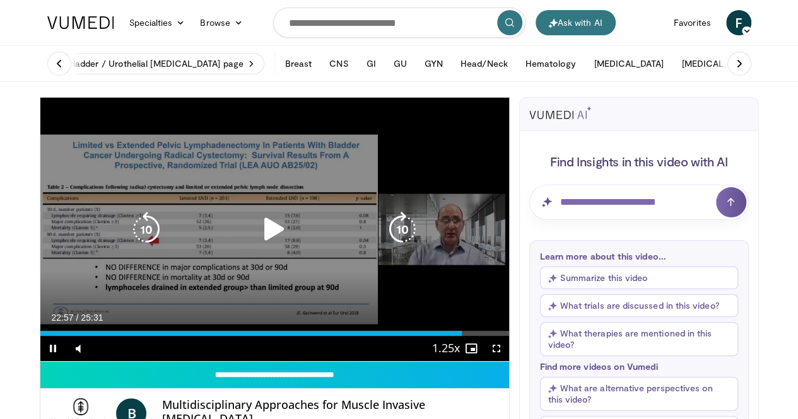
click at [258, 237] on icon "Video Player" at bounding box center [274, 229] width 35 height 35
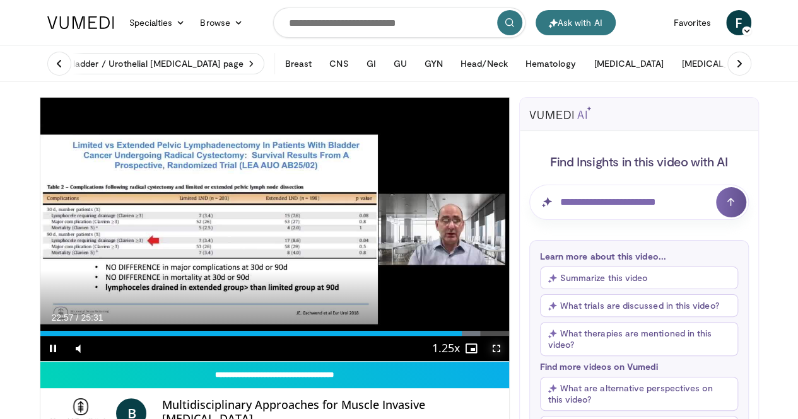
click at [507, 361] on span "Video Player" at bounding box center [496, 348] width 25 height 25
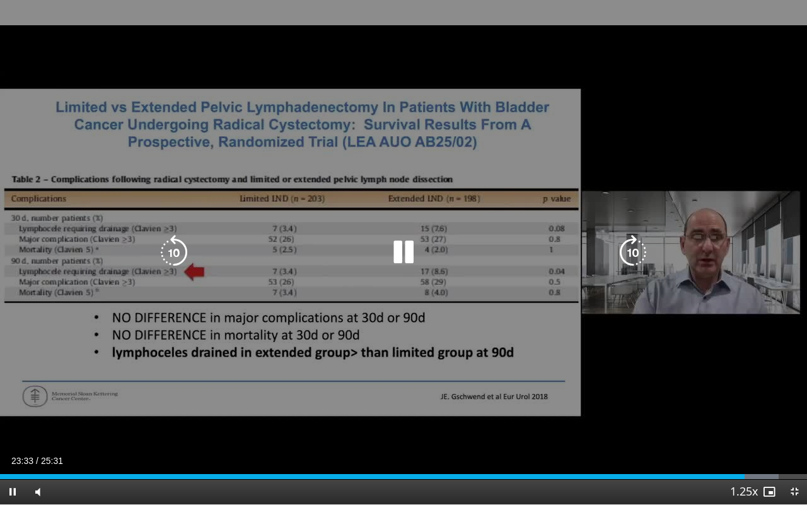
click at [392, 252] on icon "Video Player" at bounding box center [403, 252] width 35 height 35
click at [407, 255] on icon "Video Player" at bounding box center [403, 252] width 35 height 35
click at [400, 240] on icon "Video Player" at bounding box center [403, 252] width 35 height 35
click at [168, 250] on icon "Video Player" at bounding box center [173, 252] width 35 height 35
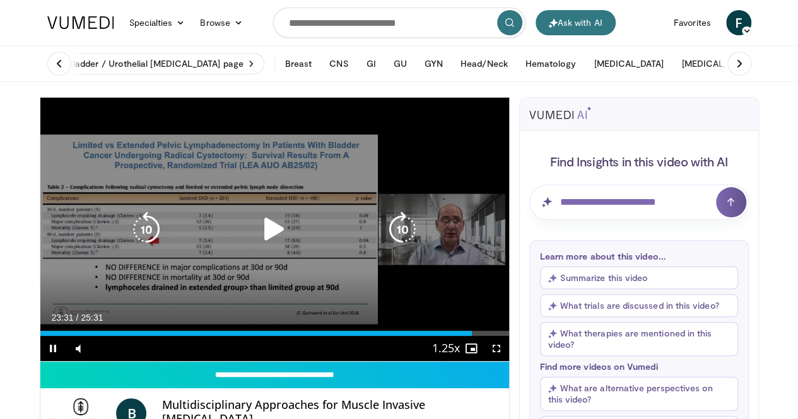
click at [269, 234] on icon "Video Player" at bounding box center [274, 229] width 35 height 35
click at [261, 242] on icon "Video Player" at bounding box center [274, 229] width 35 height 35
click at [264, 235] on icon "Video Player" at bounding box center [274, 229] width 35 height 35
click at [257, 245] on icon "Video Player" at bounding box center [274, 229] width 35 height 35
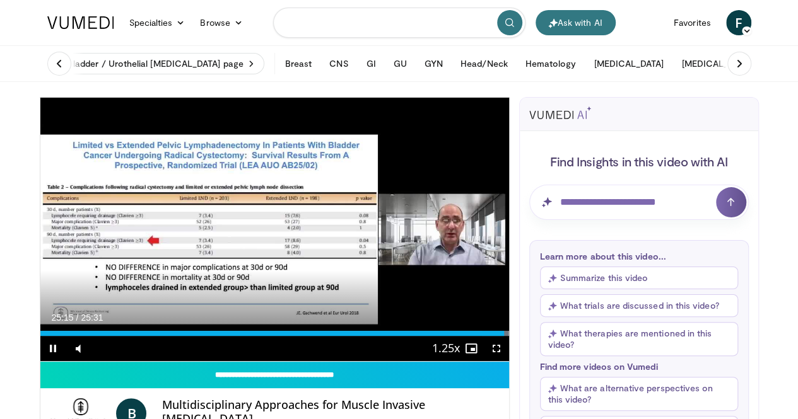
click at [379, 16] on input "Search topics, interventions" at bounding box center [399, 23] width 252 height 30
type input "**********"
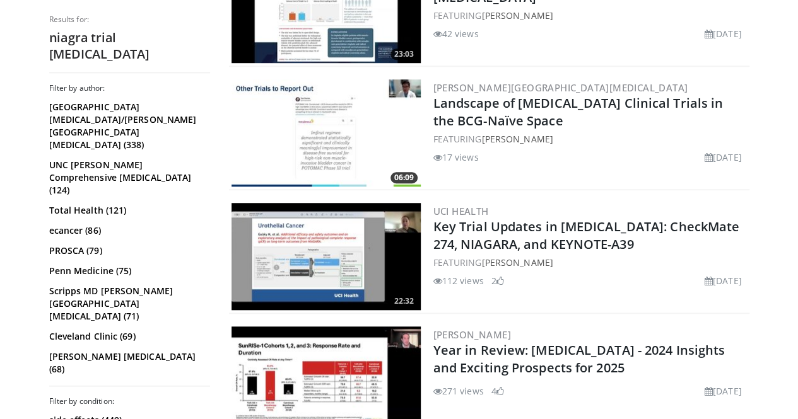
scroll to position [433, 0]
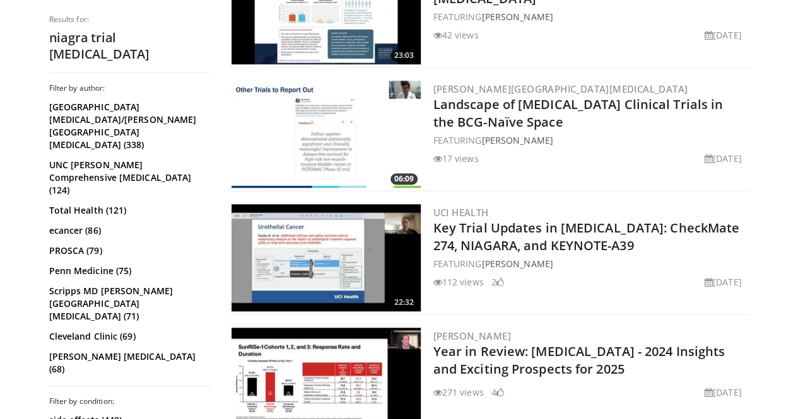
click at [301, 259] on img at bounding box center [325, 257] width 189 height 107
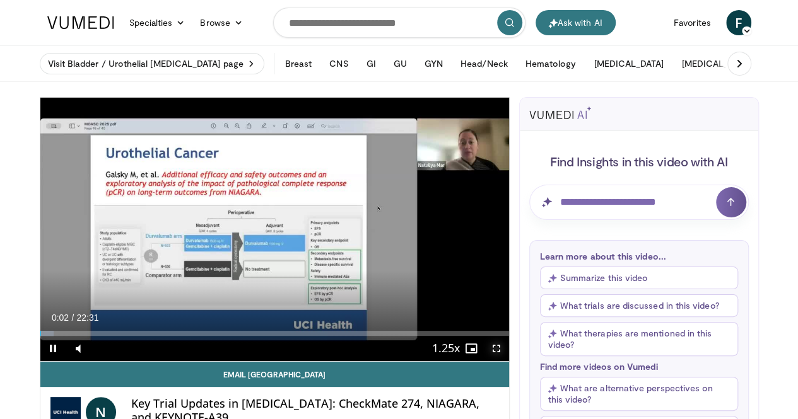
click at [508, 361] on span "Video Player" at bounding box center [496, 348] width 25 height 25
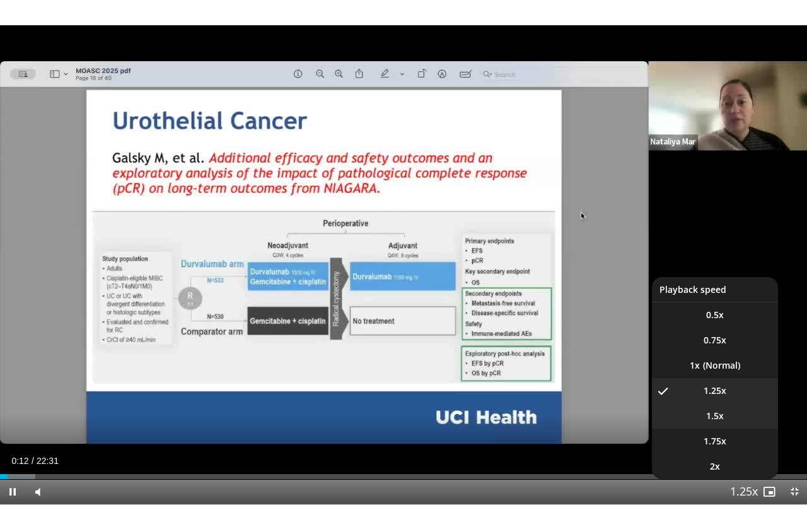
click at [719, 419] on span "1.5x" at bounding box center [715, 415] width 18 height 13
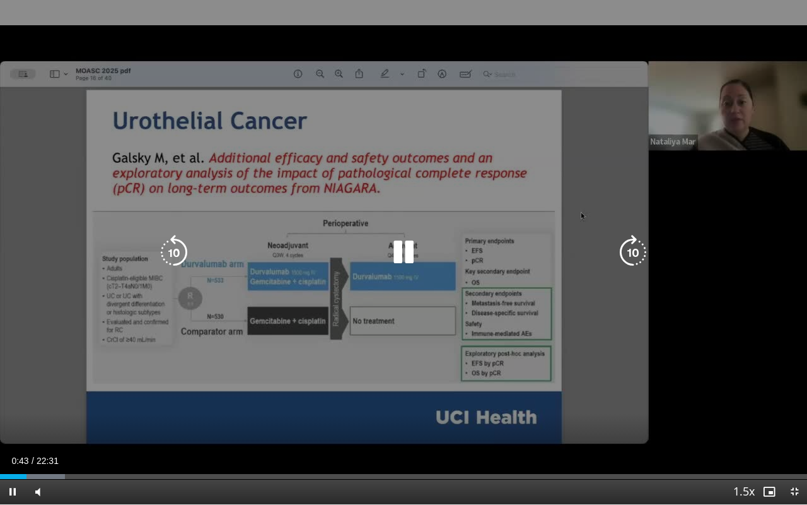
click at [407, 247] on icon "Video Player" at bounding box center [403, 252] width 35 height 35
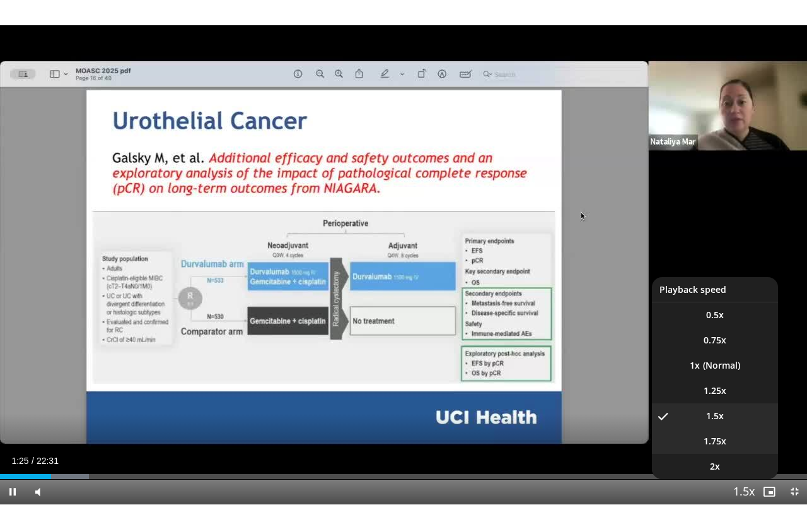
click at [733, 419] on li "1.75x" at bounding box center [715, 440] width 126 height 25
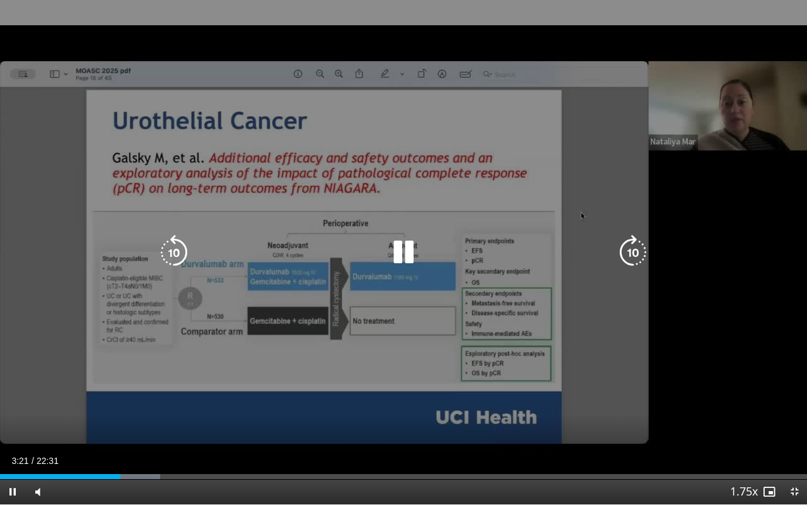
click at [394, 248] on icon "Video Player" at bounding box center [403, 252] width 35 height 35
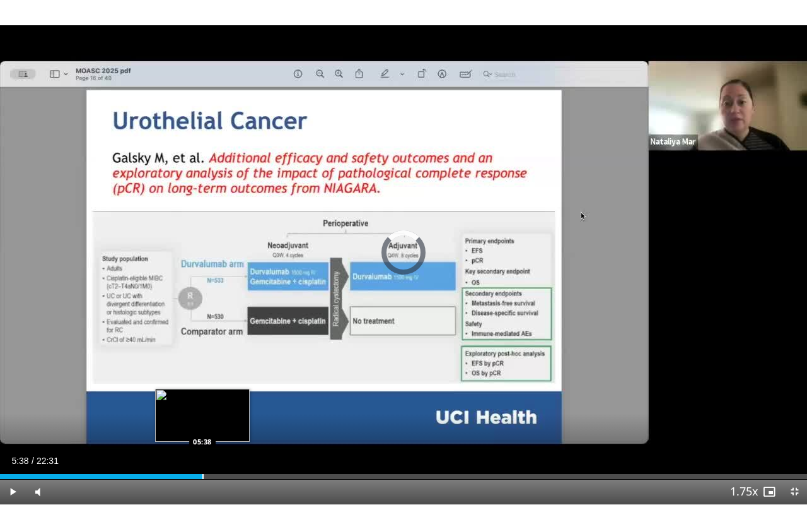
click at [202, 419] on div "Loaded : 20.55% 03:33 05:38" at bounding box center [403, 473] width 807 height 12
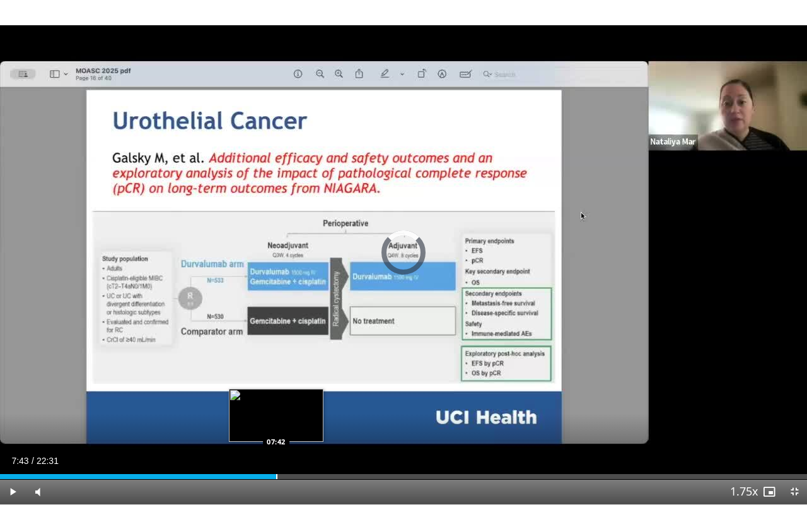
click at [276, 419] on div "Loaded : 30.09% 07:43 07:42" at bounding box center [403, 473] width 807 height 12
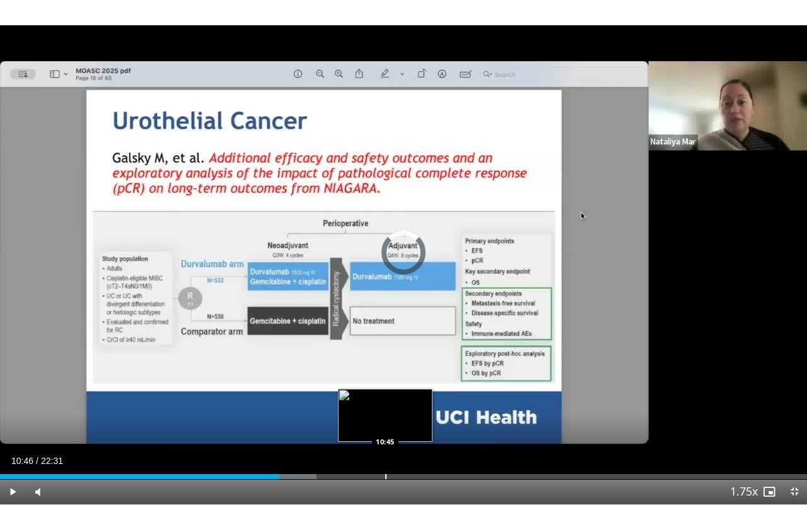
click at [386, 419] on div "Progress Bar" at bounding box center [385, 476] width 1 height 5
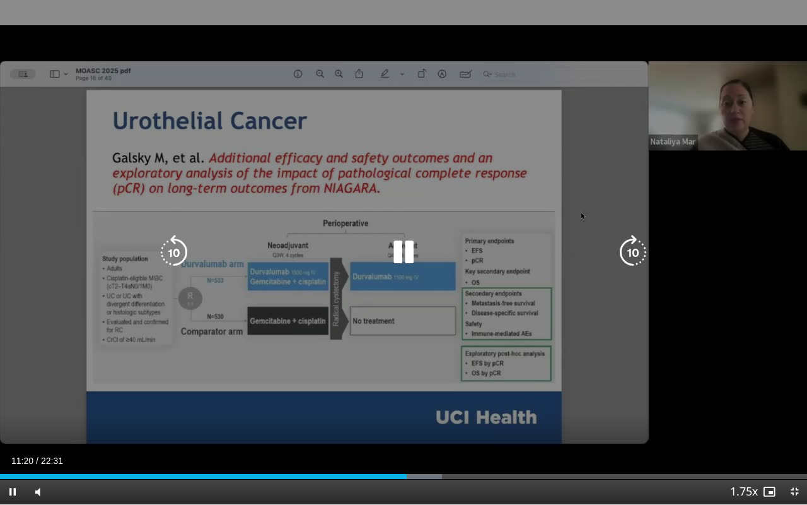
click at [175, 243] on icon "Video Player" at bounding box center [173, 252] width 35 height 35
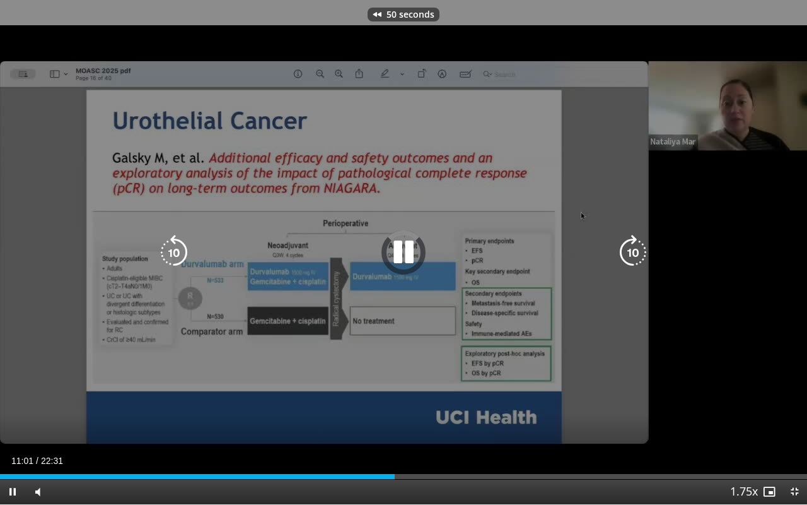
click at [175, 243] on icon "Video Player" at bounding box center [173, 252] width 35 height 35
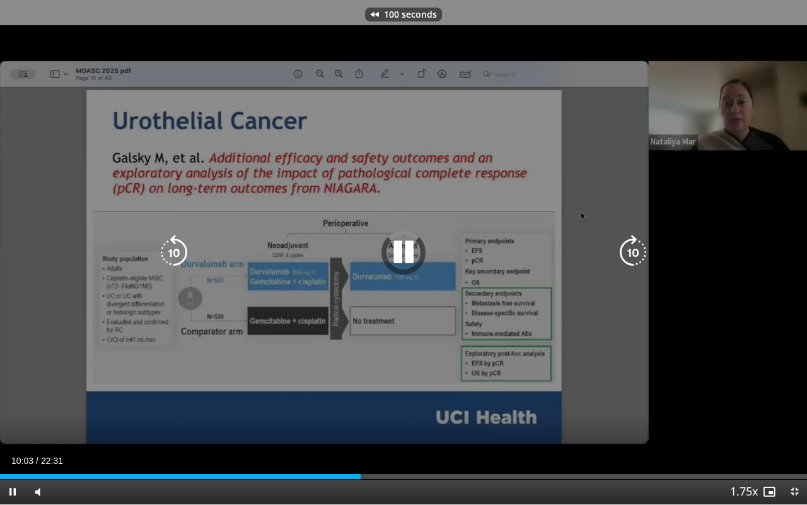
click at [175, 243] on icon "Video Player" at bounding box center [173, 252] width 35 height 35
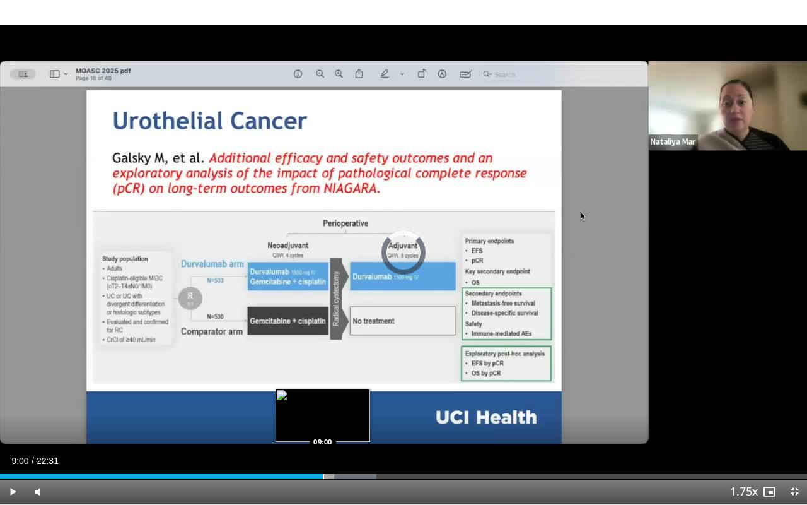
click at [323, 419] on div "Progress Bar" at bounding box center [323, 476] width 1 height 5
click at [298, 419] on div "Loaded : 45.13% 09:06 08:19" at bounding box center [403, 473] width 807 height 12
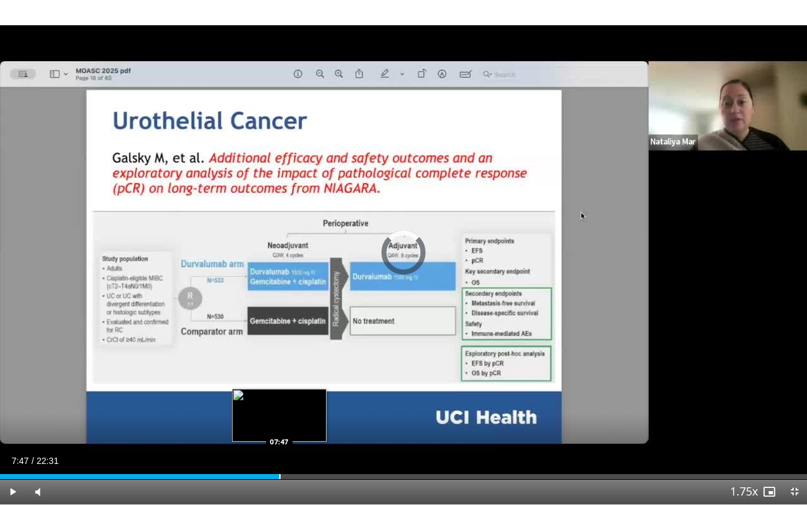
click at [279, 419] on div "Progress Bar" at bounding box center [279, 476] width 1 height 5
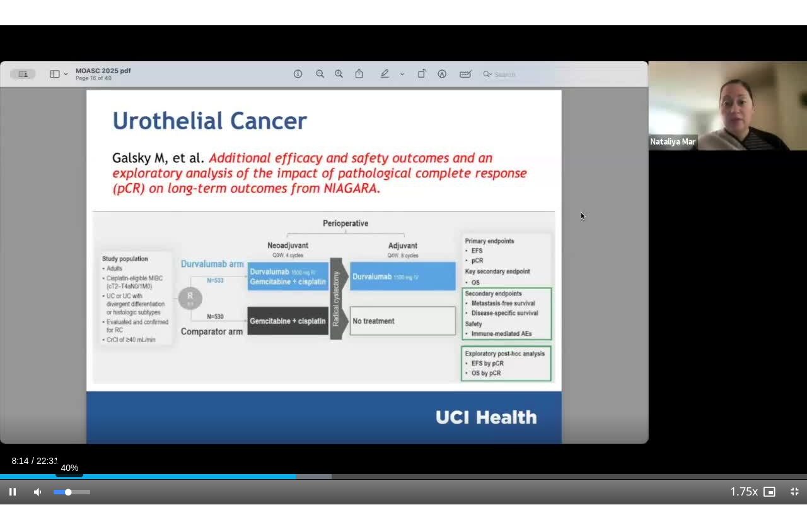
click at [68, 419] on div "40%" at bounding box center [72, 491] width 36 height 4
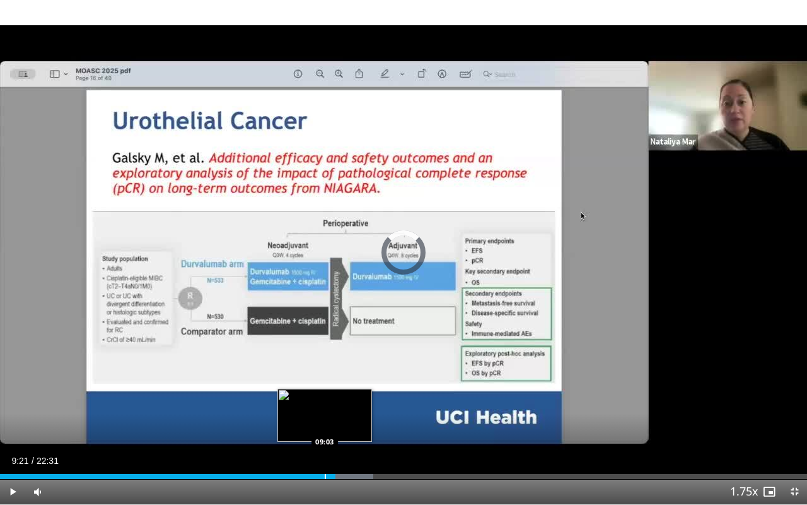
click at [324, 419] on div "09:22" at bounding box center [168, 476] width 336 height 5
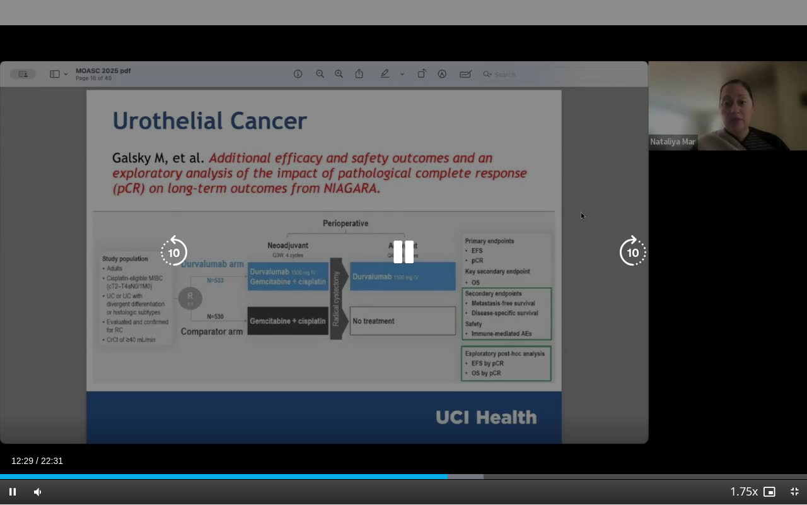
click at [177, 248] on icon "Video Player" at bounding box center [173, 252] width 35 height 35
click at [402, 260] on icon "Video Player" at bounding box center [403, 252] width 35 height 35
click at [401, 252] on icon "Video Player" at bounding box center [403, 252] width 35 height 35
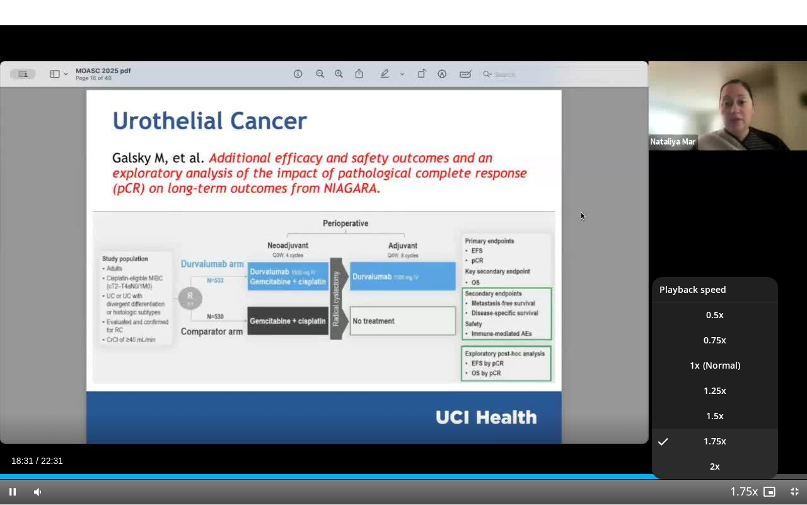
click at [724, 419] on li "2x" at bounding box center [715, 465] width 126 height 25
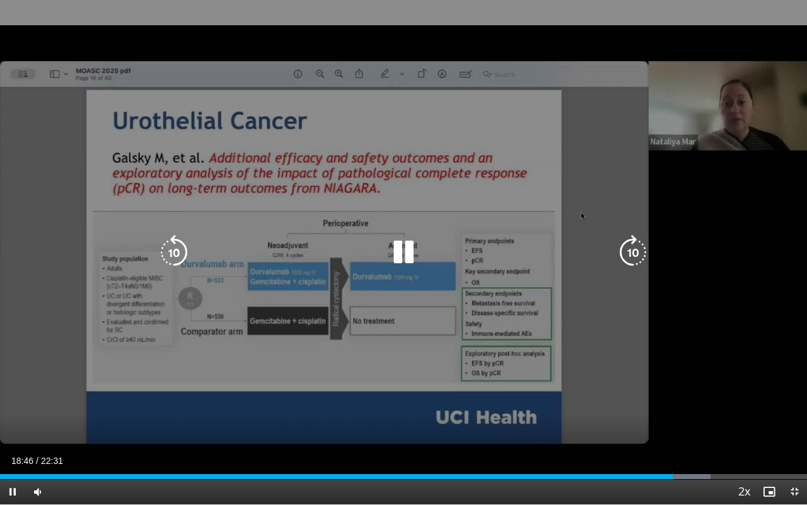
click at [632, 252] on icon "Video Player" at bounding box center [633, 252] width 35 height 35
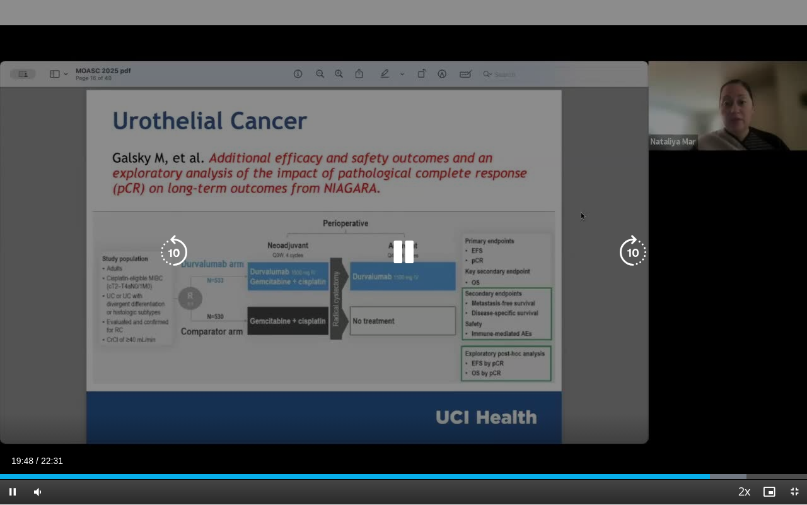
click at [632, 252] on icon "Video Player" at bounding box center [633, 252] width 35 height 35
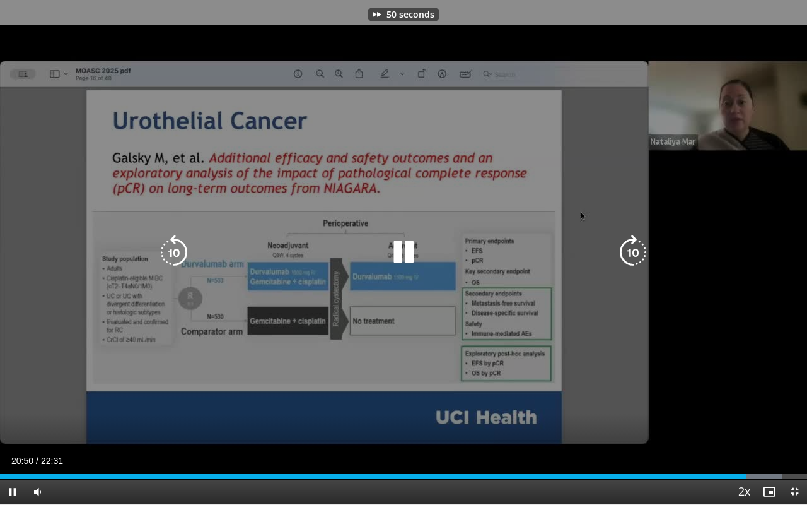
click at [632, 252] on icon "Video Player" at bounding box center [633, 252] width 35 height 35
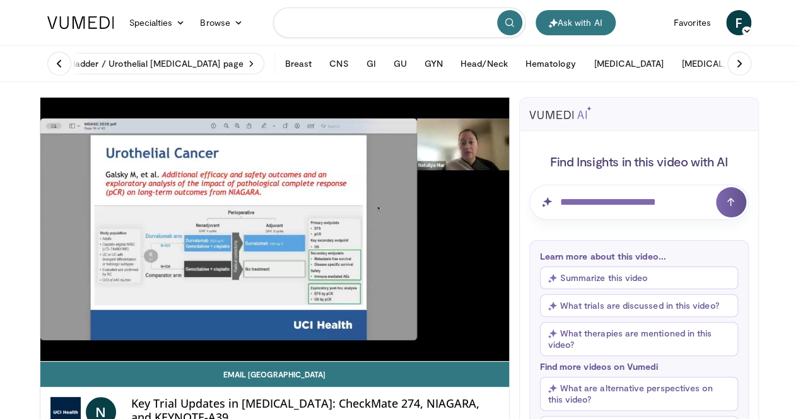
click at [326, 22] on input "Search topics, interventions" at bounding box center [399, 23] width 252 height 30
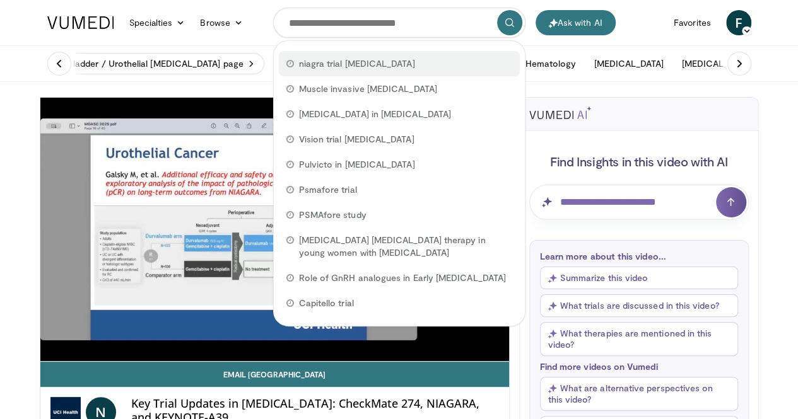
click at [354, 59] on span "niagra trial bladder cancer" at bounding box center [357, 63] width 116 height 13
type input "**********"
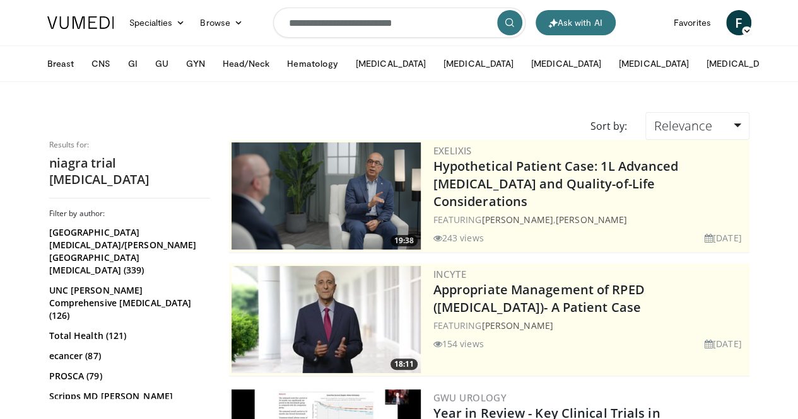
click at [505, 23] on icon "submit" at bounding box center [510, 23] width 10 height 10
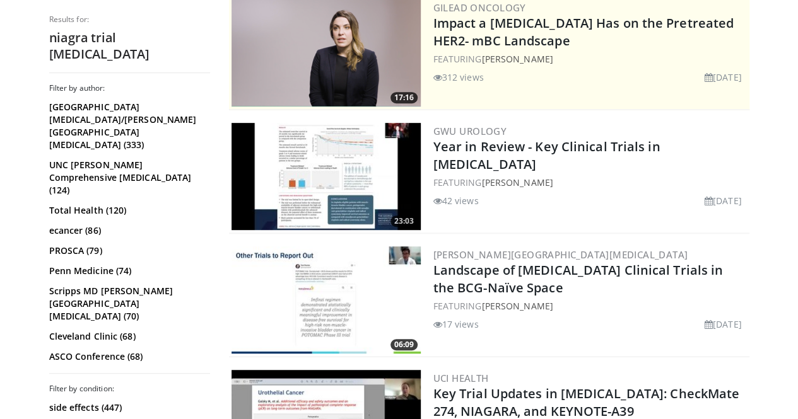
scroll to position [270, 0]
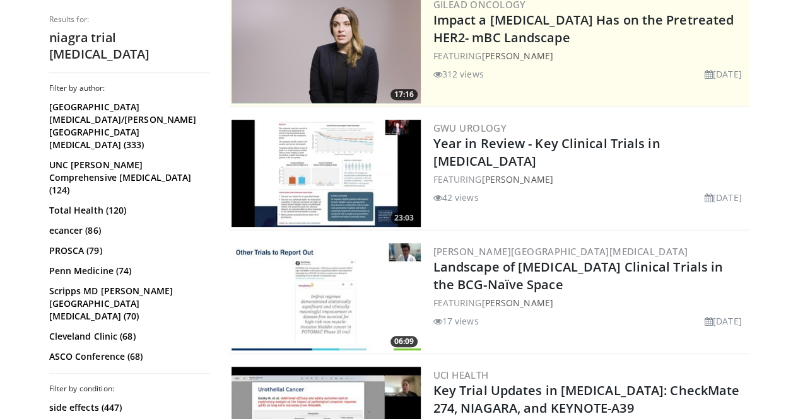
click at [361, 173] on img at bounding box center [325, 173] width 189 height 107
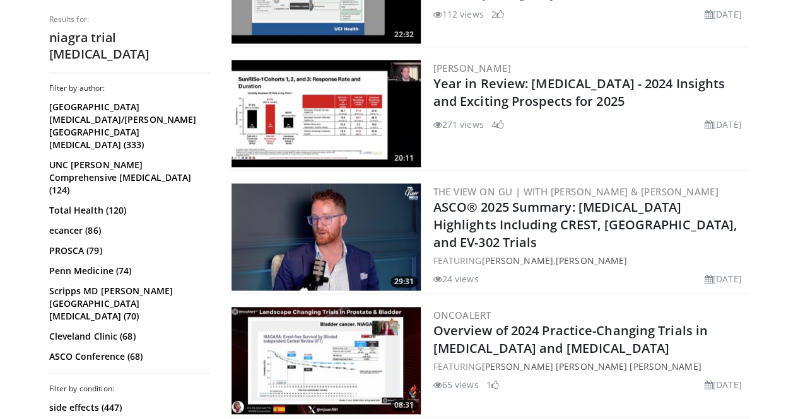
scroll to position [701, 0]
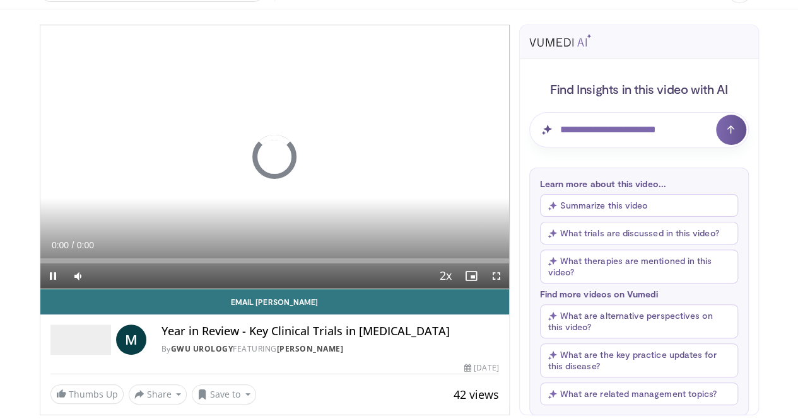
scroll to position [73, 0]
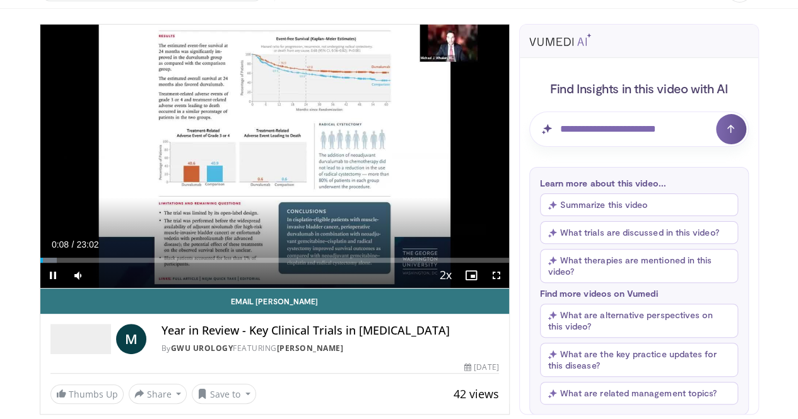
click at [437, 229] on div "10 seconds Tap to unmute" at bounding box center [274, 157] width 469 height 264
click at [40, 288] on span "Video Player" at bounding box center [52, 275] width 25 height 25
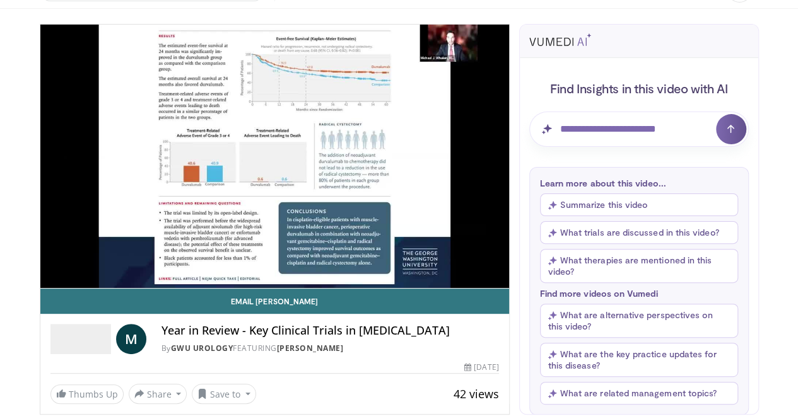
click at [437, 226] on div "10 seconds Tap to unmute" at bounding box center [274, 157] width 469 height 264
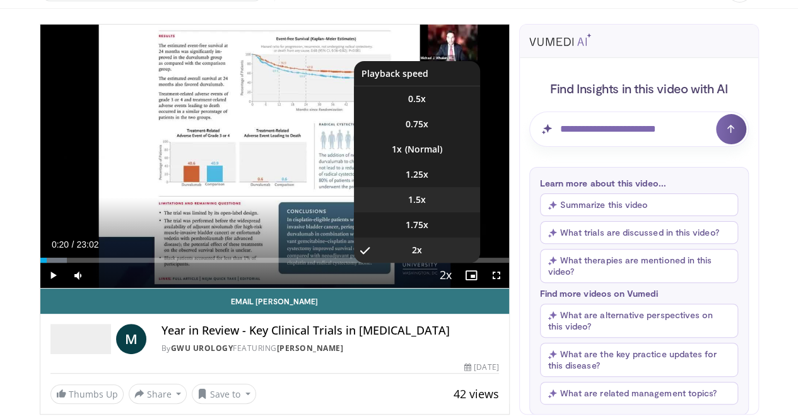
click at [440, 213] on li "1.5x" at bounding box center [417, 199] width 126 height 25
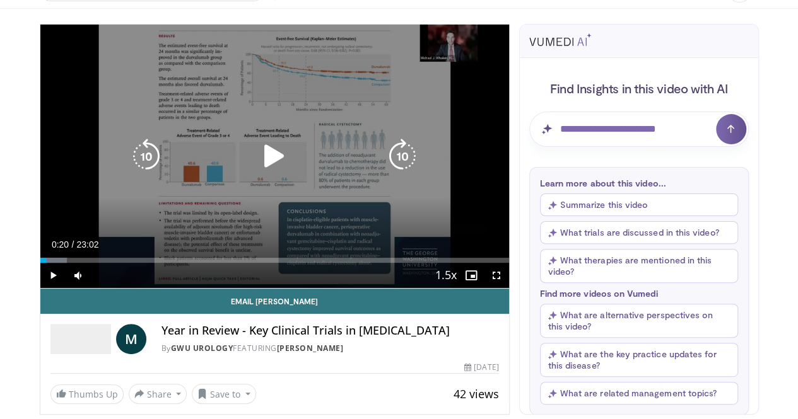
click at [263, 172] on icon "Video Player" at bounding box center [274, 156] width 35 height 35
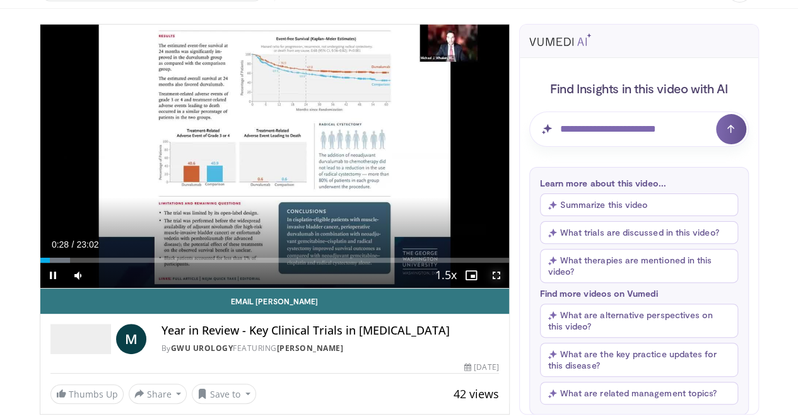
click at [507, 288] on span "Video Player" at bounding box center [496, 275] width 25 height 25
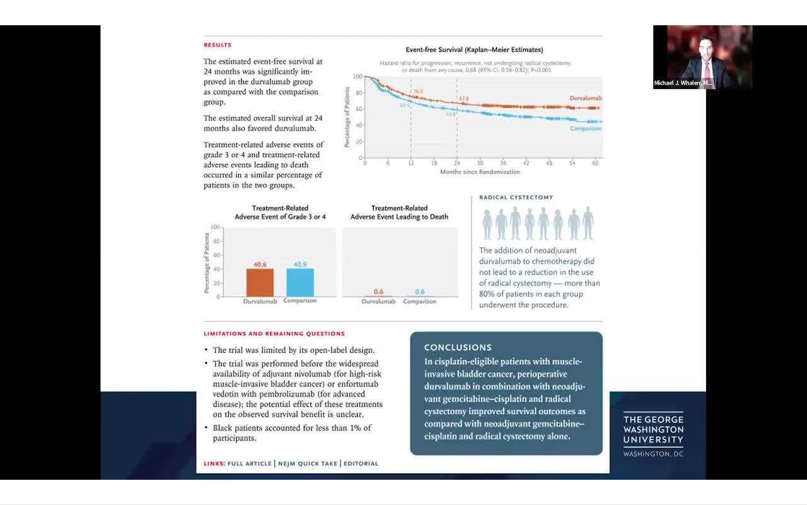
click at [232, 419] on video-js "**********" at bounding box center [403, 252] width 807 height 505
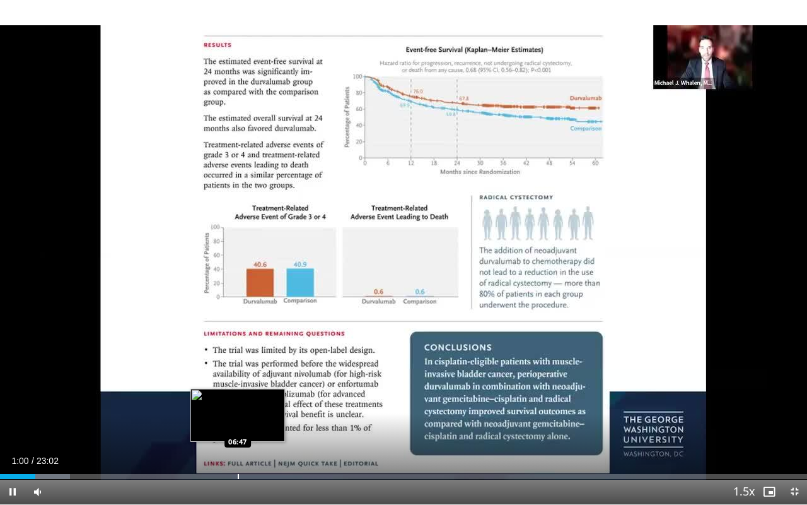
click at [238, 419] on div "Loaded : 8.68% 01:00 06:47" at bounding box center [403, 473] width 807 height 12
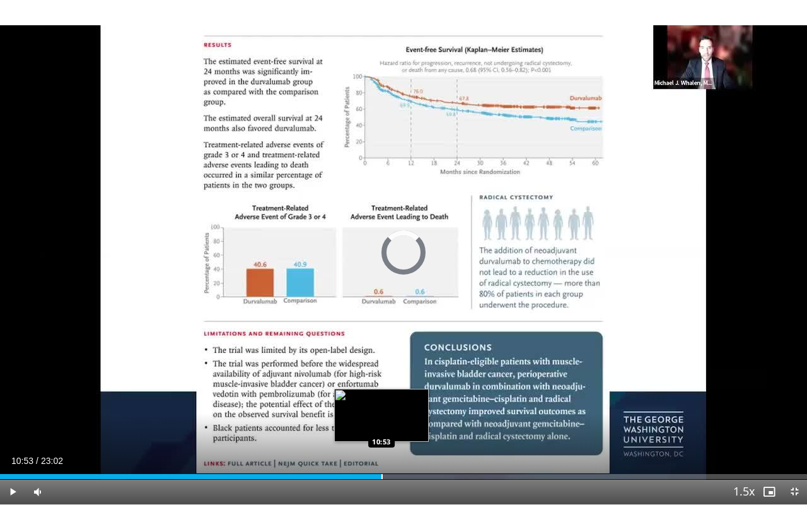
click at [382, 419] on div "Progress Bar" at bounding box center [382, 476] width 1 height 5
click at [366, 419] on div "Progress Bar" at bounding box center [366, 476] width 1 height 5
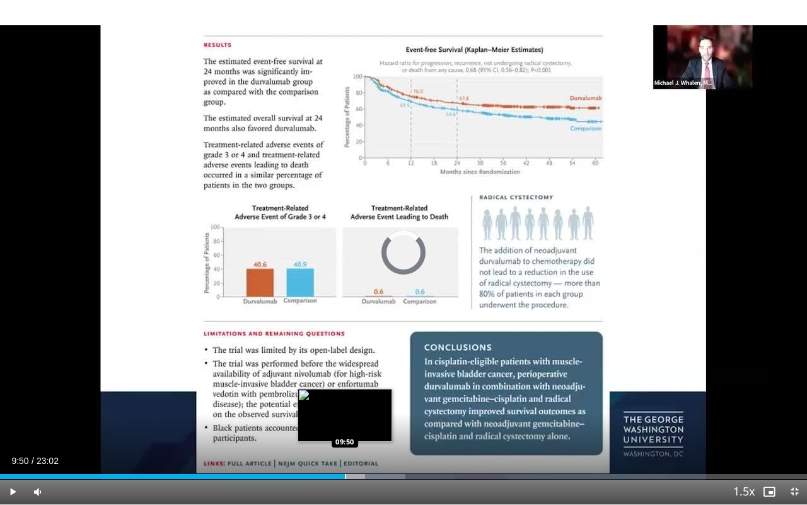
click at [345, 419] on div "Progress Bar" at bounding box center [345, 476] width 1 height 5
click at [327, 419] on div "Loaded : 0.00% 09:20 09:21" at bounding box center [403, 476] width 807 height 5
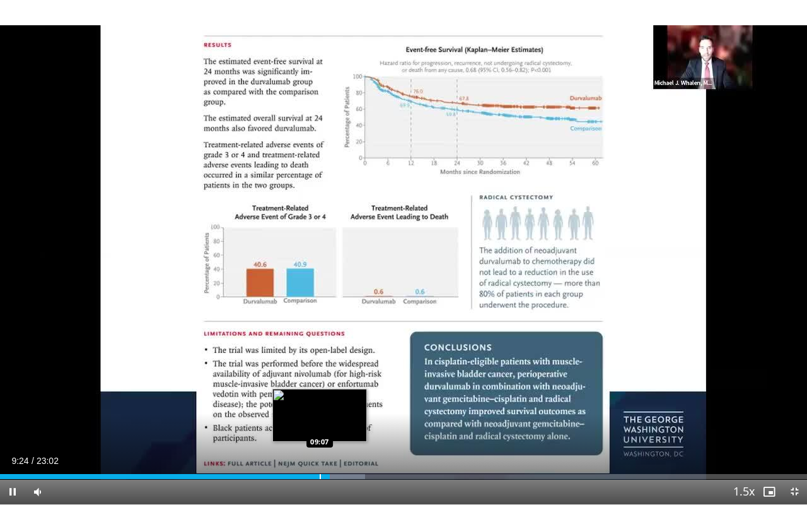
click at [320, 419] on div "Progress Bar" at bounding box center [320, 476] width 1 height 5
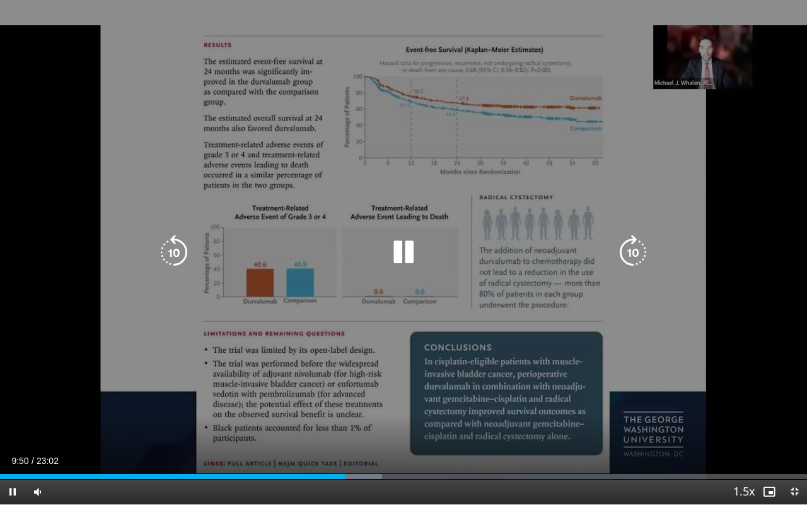
click at [184, 244] on icon "Video Player" at bounding box center [173, 252] width 35 height 35
click at [401, 252] on icon "Video Player" at bounding box center [403, 252] width 35 height 35
click at [402, 247] on icon "Video Player" at bounding box center [403, 252] width 35 height 35
click at [173, 245] on icon "Video Player" at bounding box center [173, 252] width 35 height 35
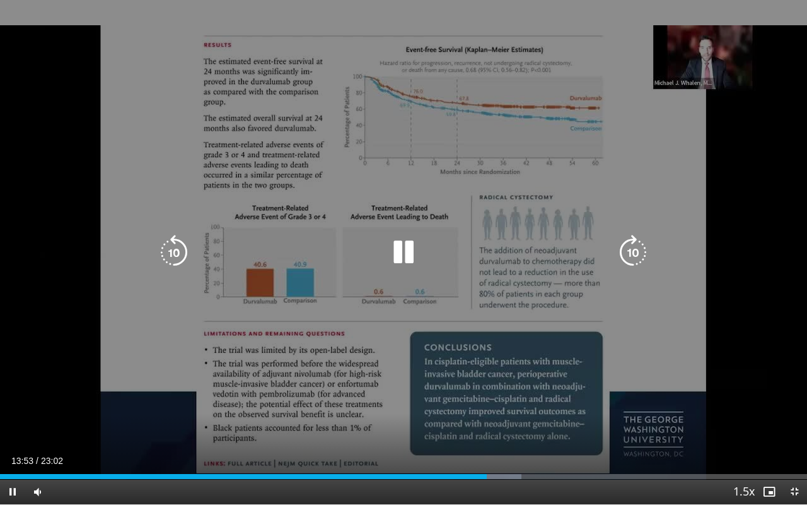
click at [180, 252] on icon "Video Player" at bounding box center [173, 252] width 35 height 35
click at [399, 245] on icon "Video Player" at bounding box center [403, 252] width 35 height 35
click at [399, 248] on icon "Video Player" at bounding box center [403, 252] width 35 height 35
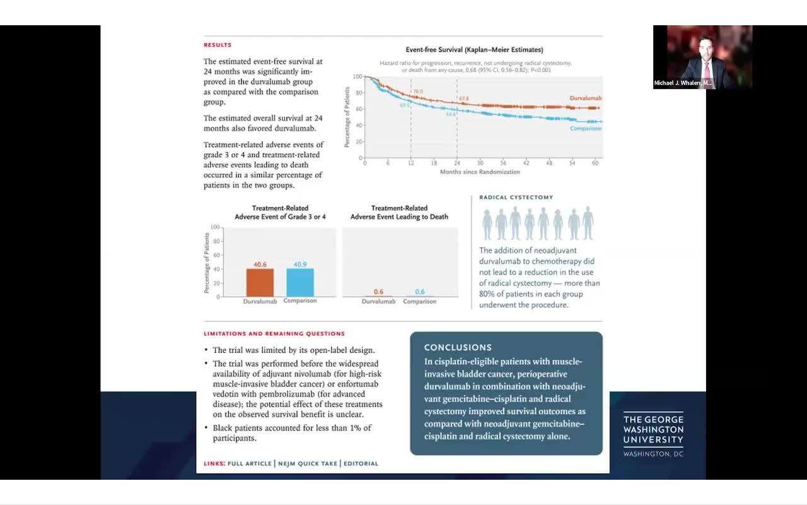
click at [399, 248] on div "10 seconds Tap to unmute" at bounding box center [403, 252] width 807 height 504
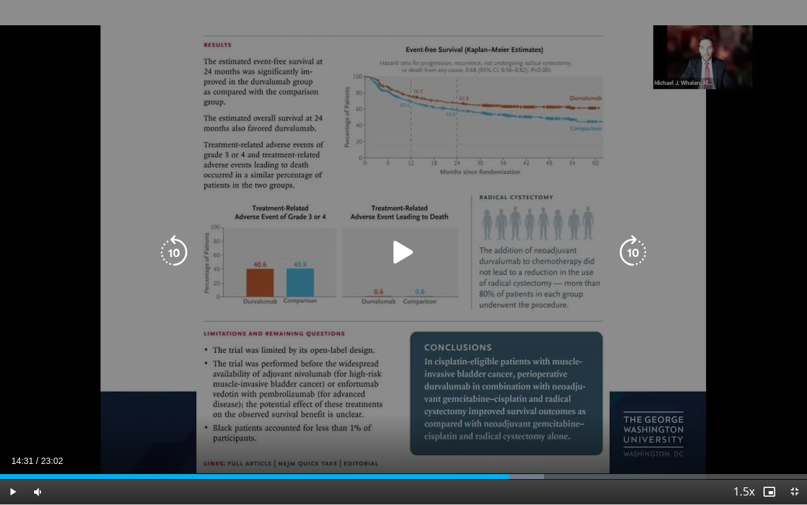
click at [401, 243] on icon "Video Player" at bounding box center [403, 252] width 35 height 35
click at [628, 254] on icon "Video Player" at bounding box center [633, 252] width 35 height 35
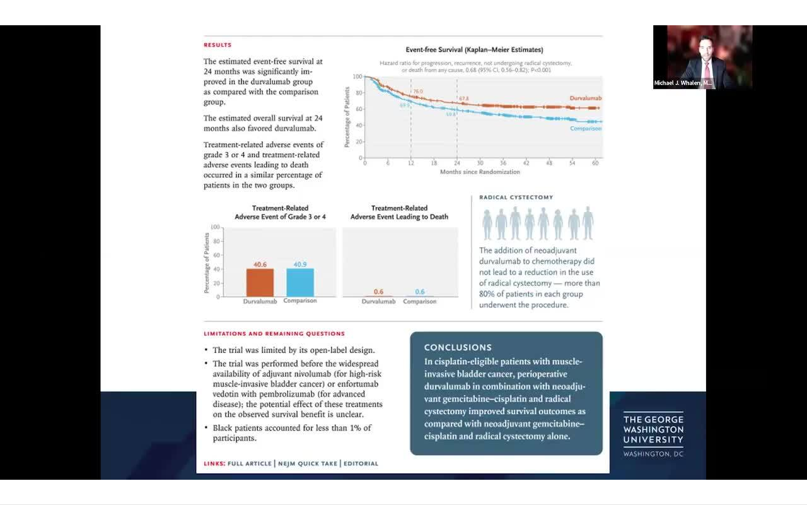
click at [628, 254] on div "10 seconds Tap to unmute" at bounding box center [403, 252] width 807 height 504
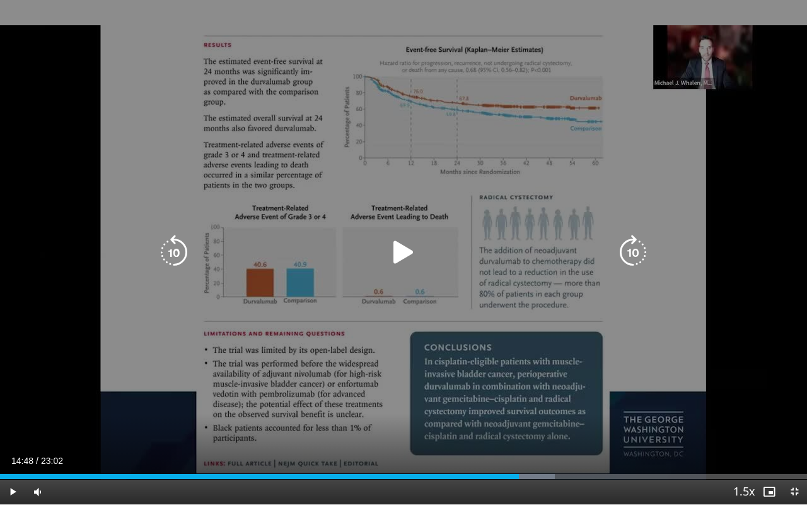
click at [631, 245] on icon "Video Player" at bounding box center [633, 252] width 35 height 35
click at [398, 238] on icon "Video Player" at bounding box center [403, 252] width 35 height 35
click at [633, 255] on icon "Video Player" at bounding box center [633, 252] width 35 height 35
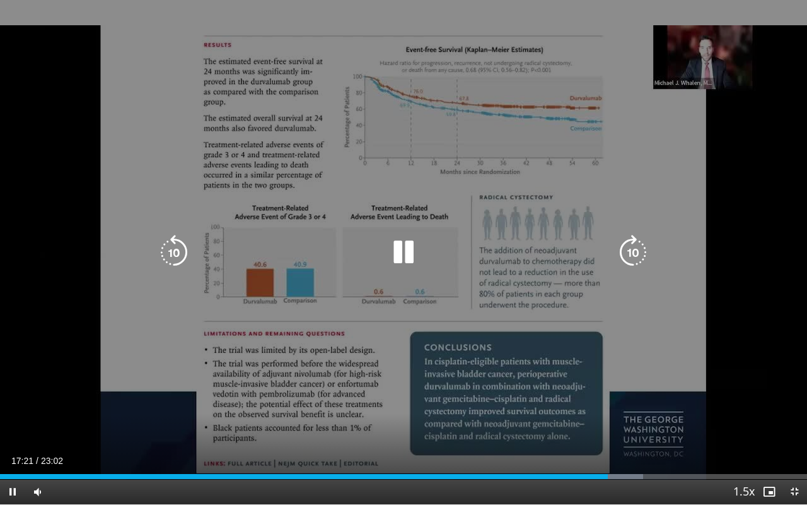
click at [633, 255] on icon "Video Player" at bounding box center [633, 252] width 35 height 35
